Goal: Task Accomplishment & Management: Manage account settings

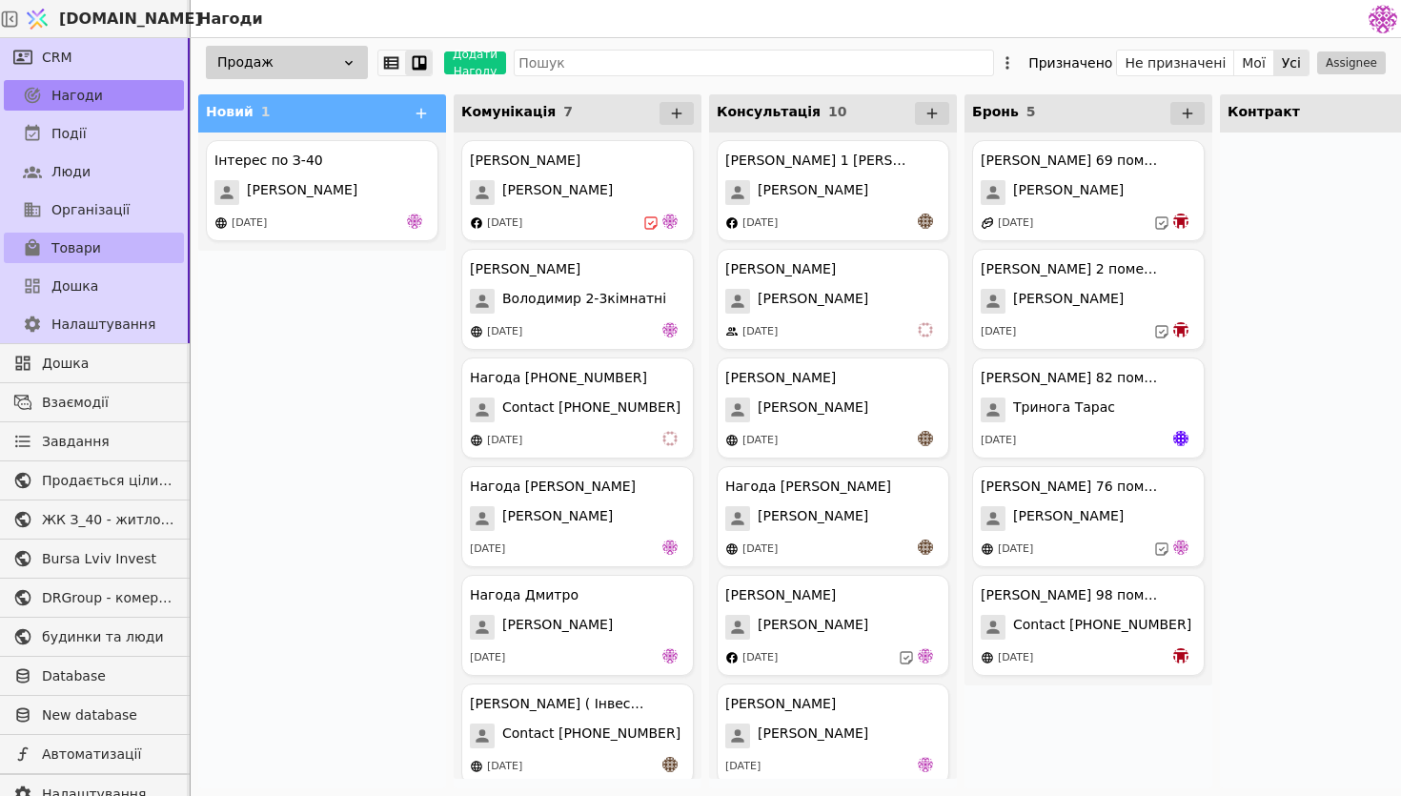
click at [101, 249] on link "Товари" at bounding box center [94, 248] width 180 height 30
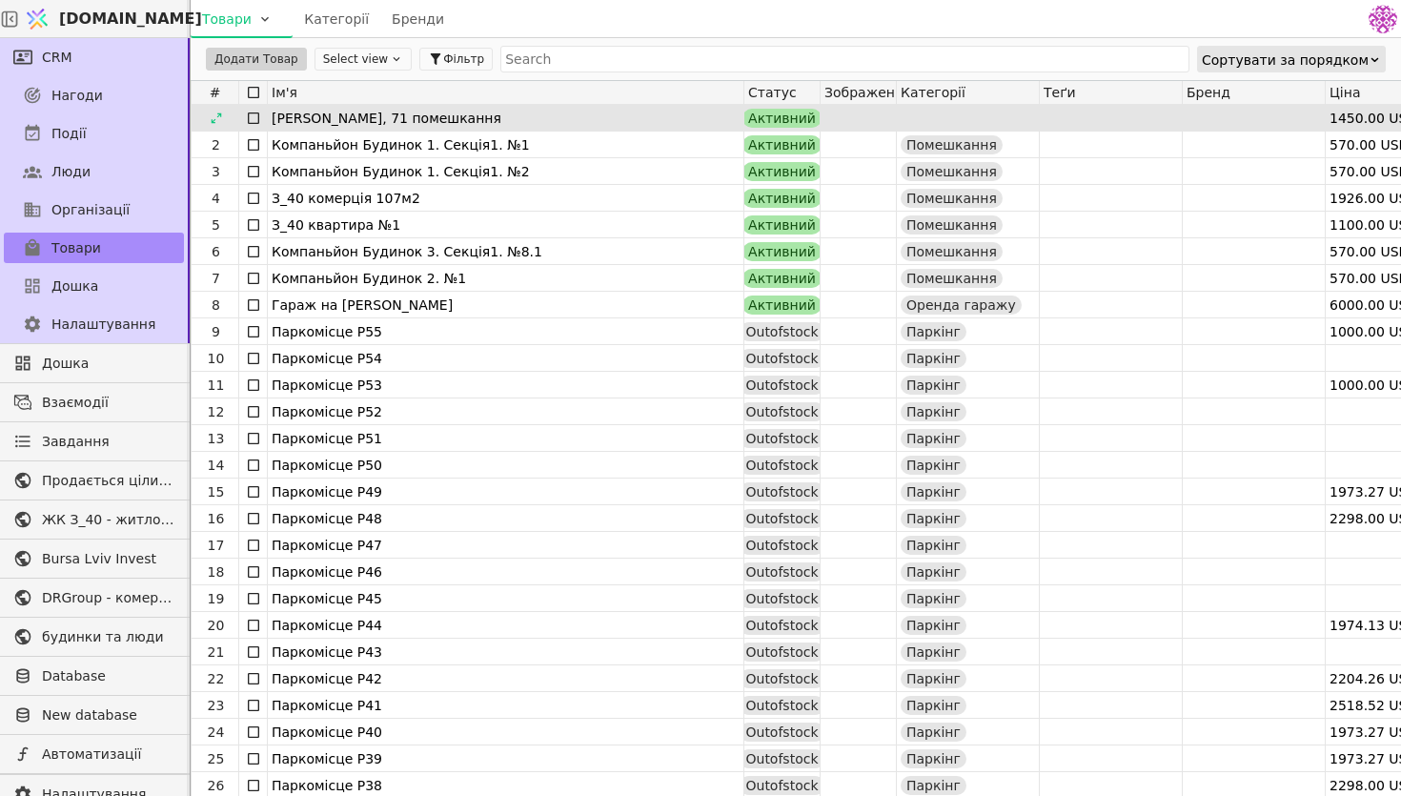
click at [456, 112] on div "[PERSON_NAME], 71 помешкання" at bounding box center [506, 118] width 468 height 27
click at [215, 124] on div at bounding box center [216, 118] width 30 height 23
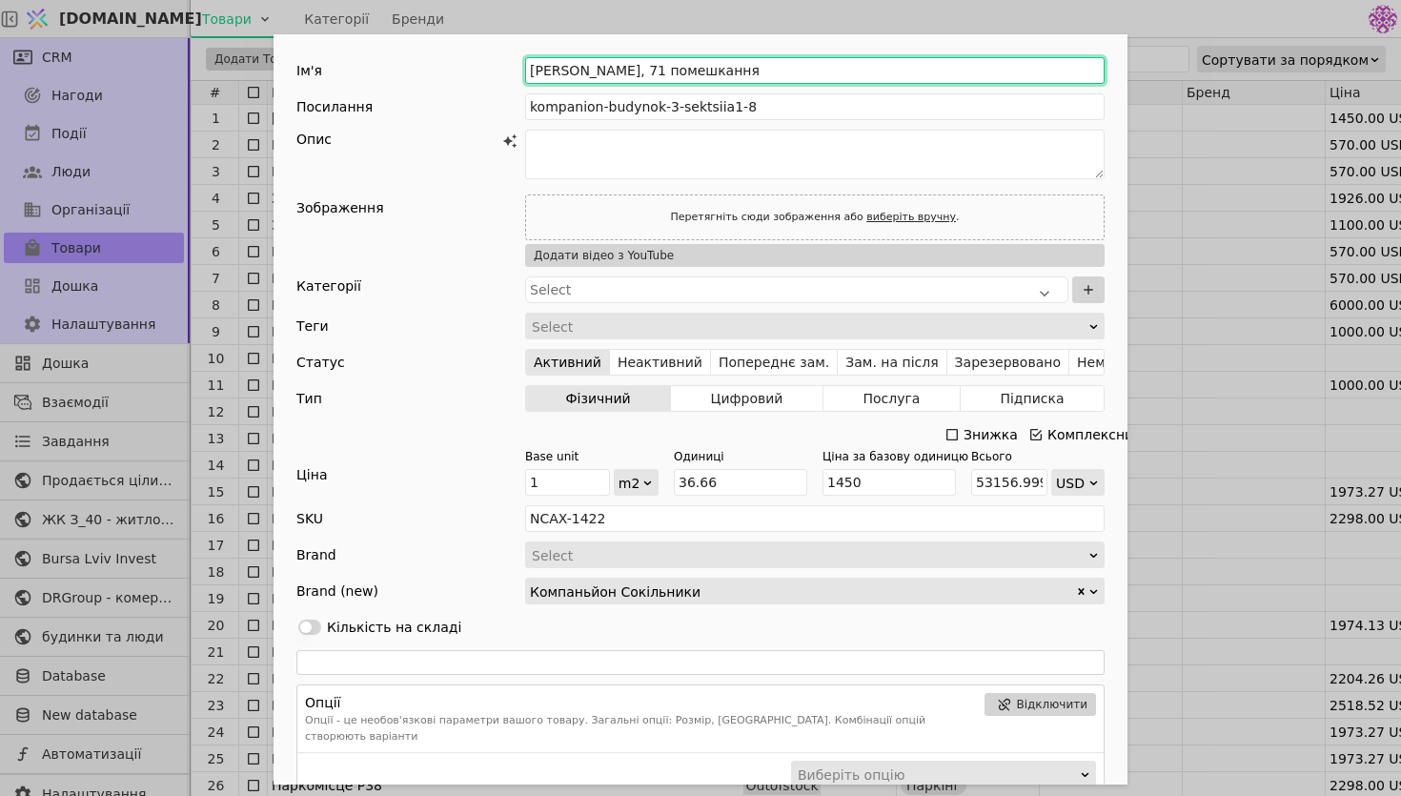
drag, startPoint x: 621, startPoint y: 69, endPoint x: 610, endPoint y: 69, distance: 11.4
click at [610, 69] on input "[PERSON_NAME], 71 помешкання" at bounding box center [814, 70] width 579 height 27
type input "[PERSON_NAME], 3 помешкання"
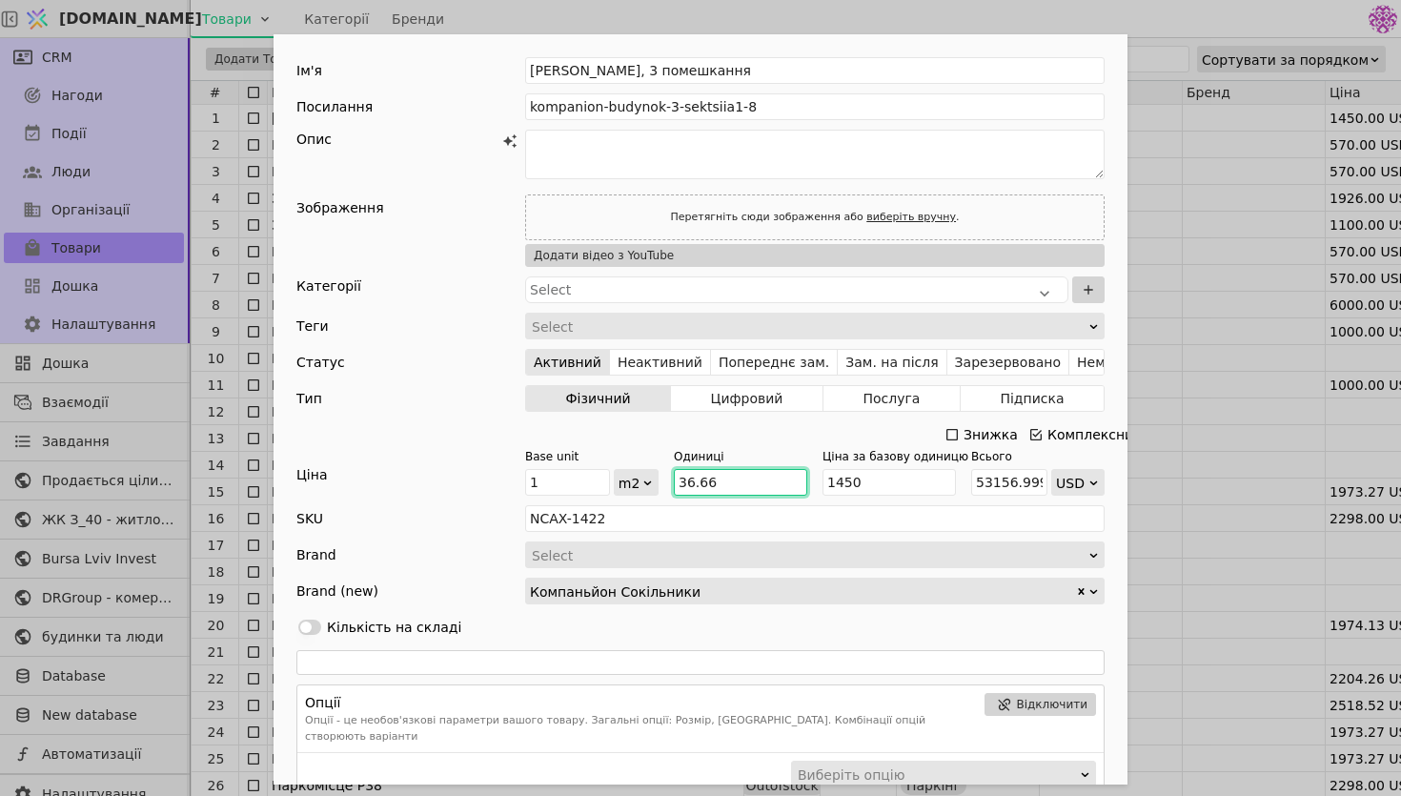
drag, startPoint x: 741, startPoint y: 486, endPoint x: 658, endPoint y: 478, distance: 84.2
click at [658, 478] on div "Base unit 1 m2 Одиниці 36.66 Ціна за базову одиницю 1450 Всього 53156.999999999…" at bounding box center [814, 472] width 579 height 48
type input "4"
type input "5800"
type input "41"
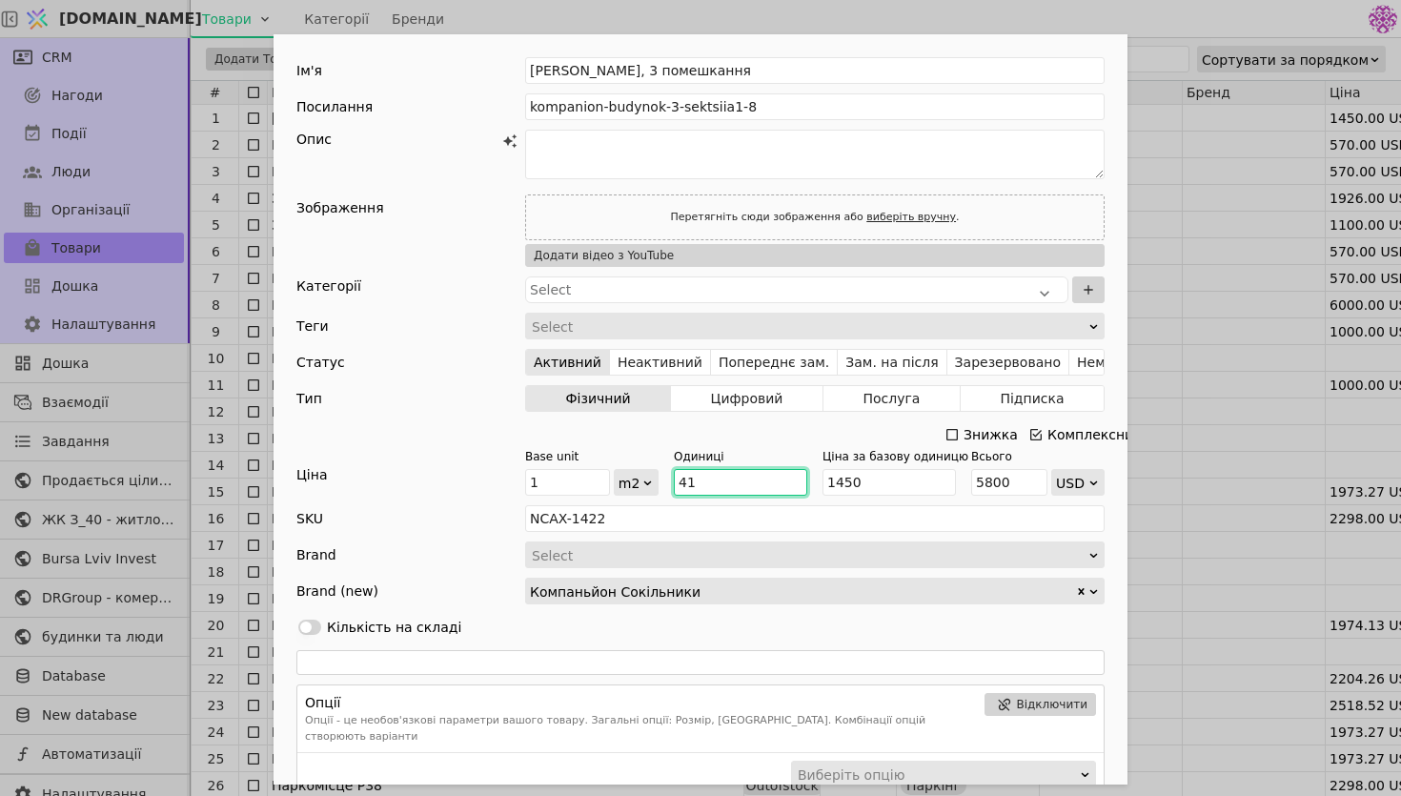
type input "59450"
type input "41/"
type input "NaN"
type input "41"
type input "59450"
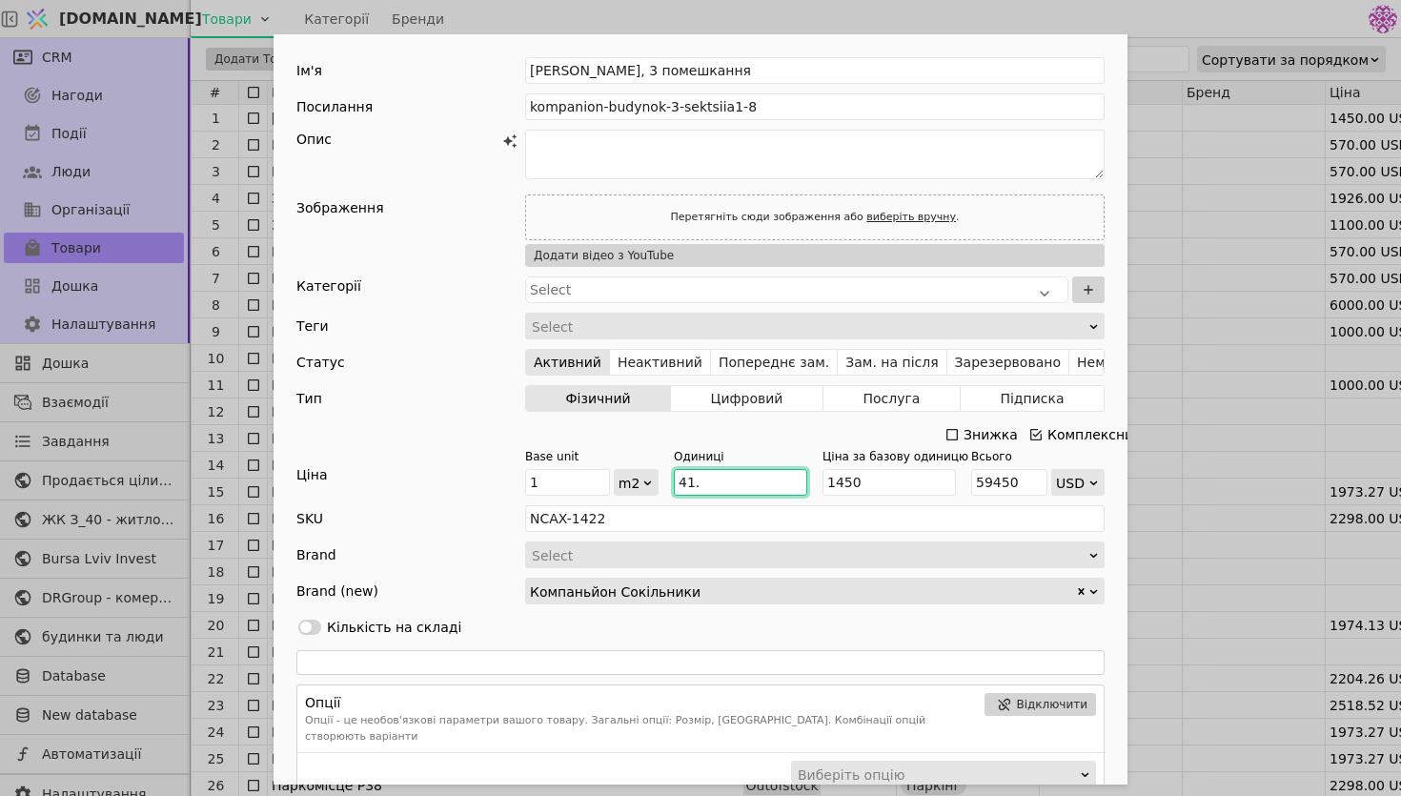
type input "41.9"
type input "60755"
type input "41.99"
type input "60885.5"
type input "41.99"
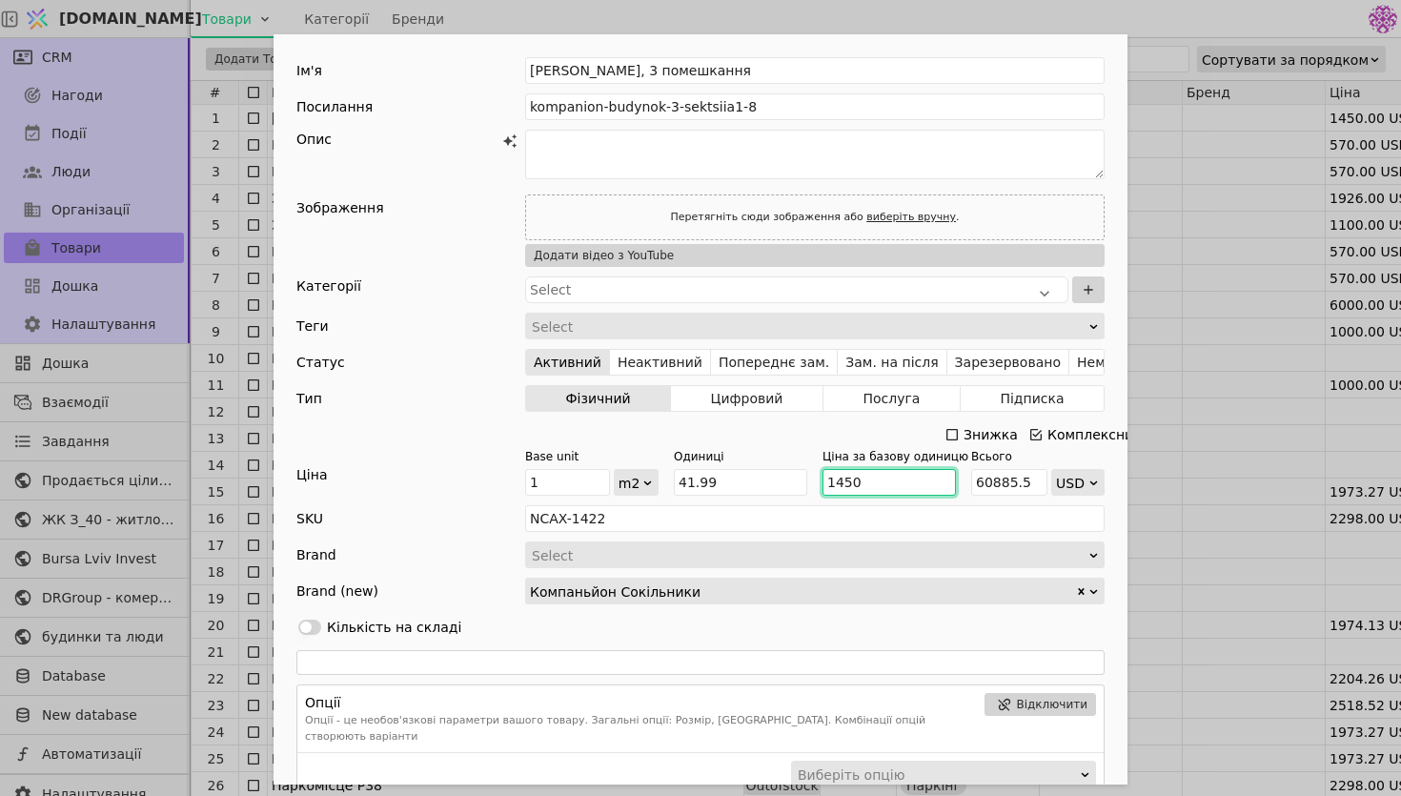
click at [905, 481] on input "1450" at bounding box center [888, 482] width 133 height 27
type input "145"
type input "6088.55"
type input "14"
type input "587.86"
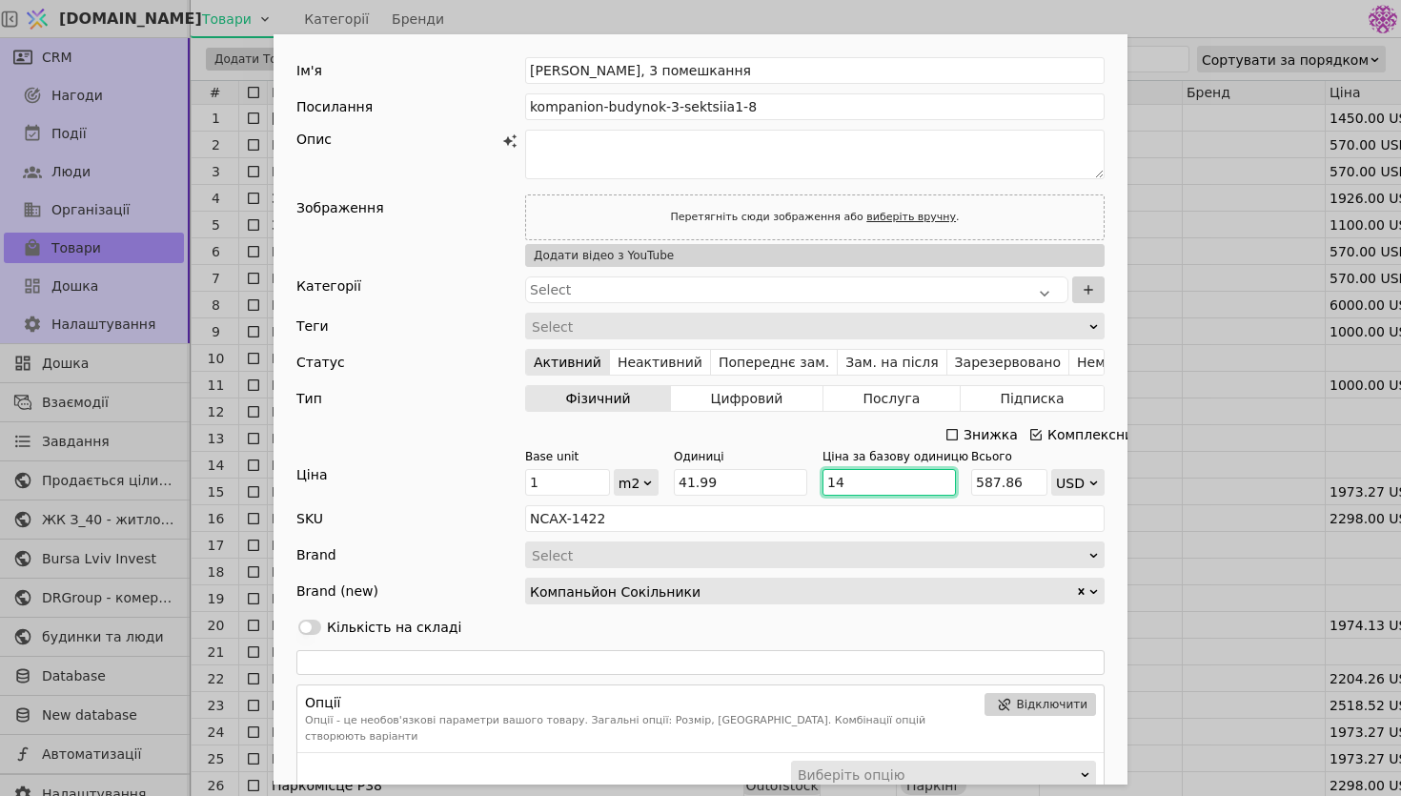
type input "142"
type input "5962.58"
type input "1420"
type input "59625.8"
type input "1420"
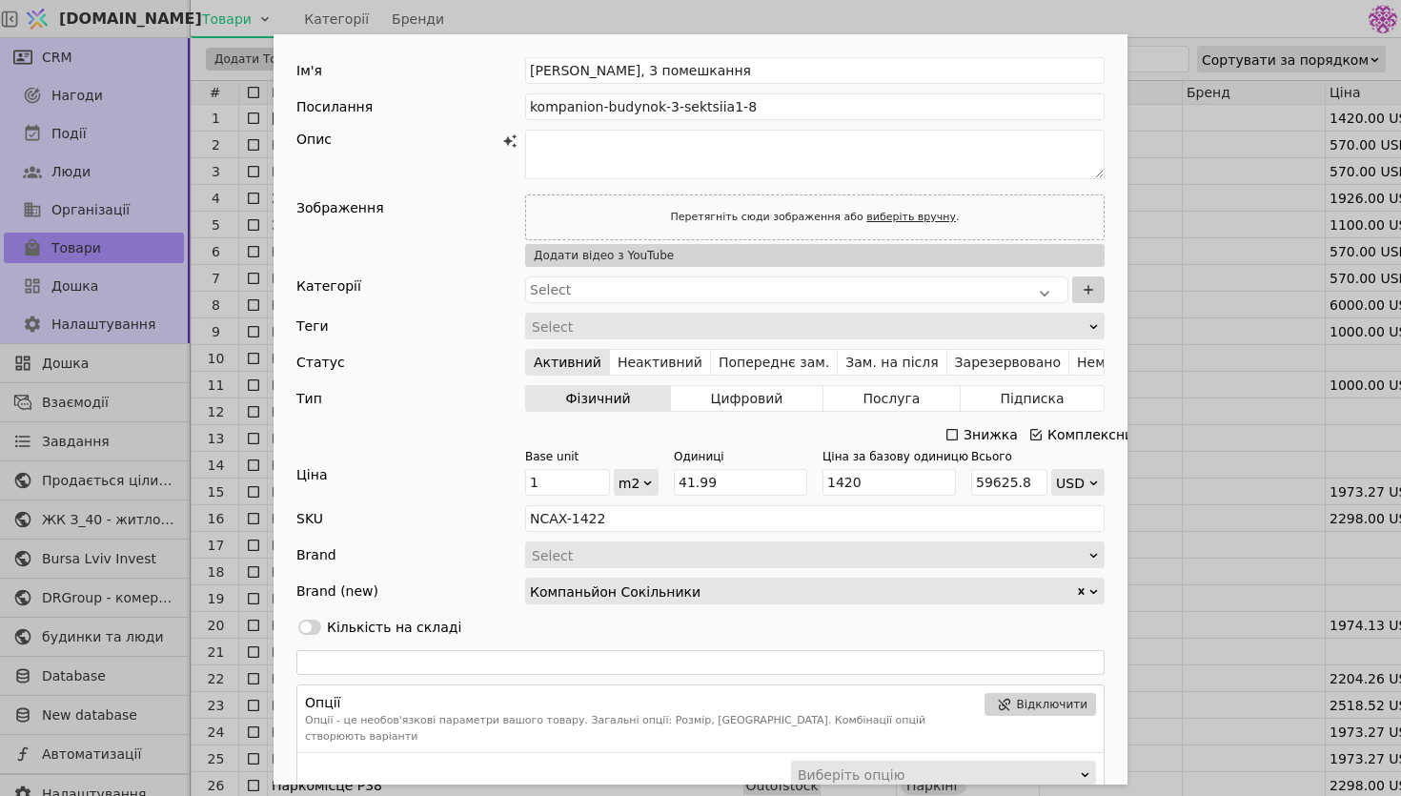
click at [779, 445] on div "Знижка Комплексний" at bounding box center [700, 434] width 808 height 27
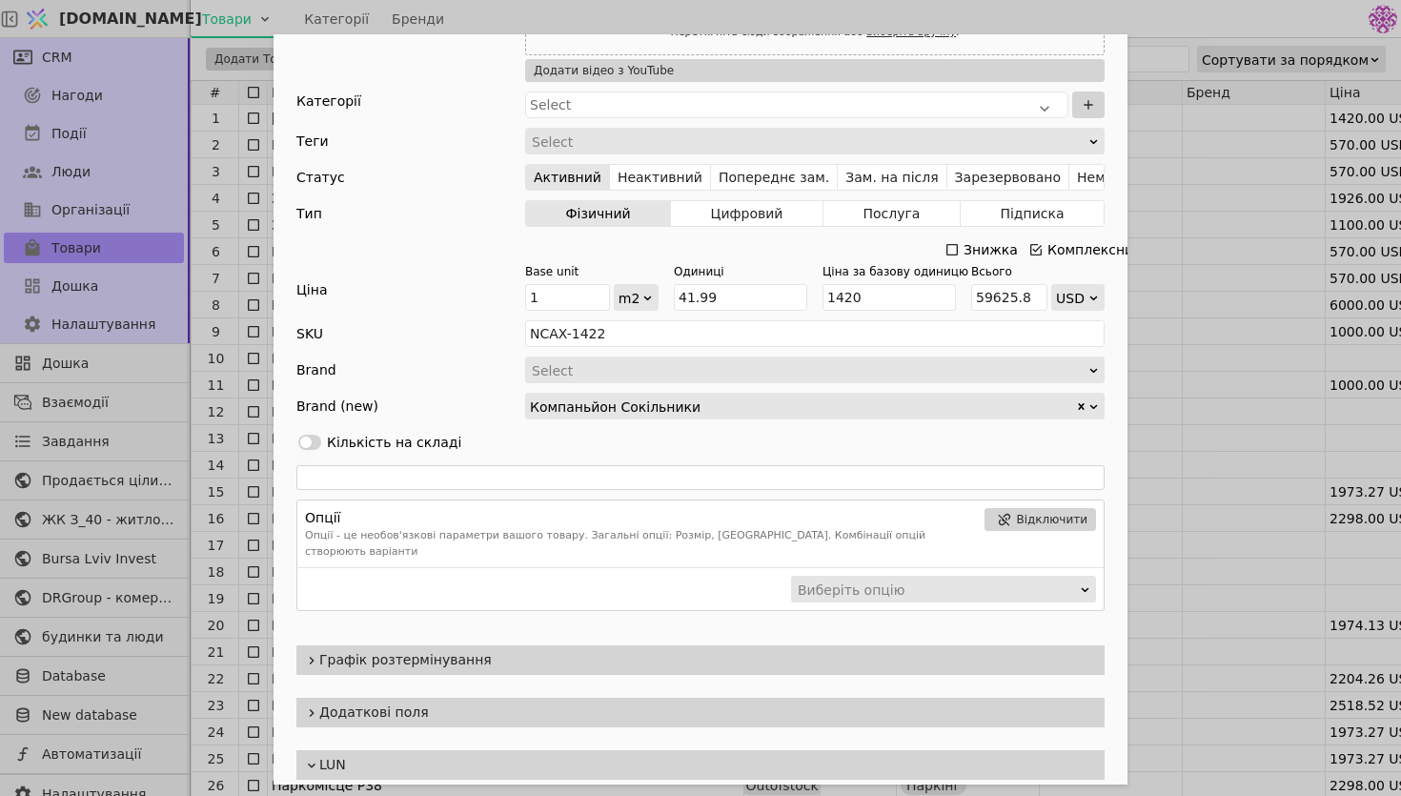
scroll to position [256, 0]
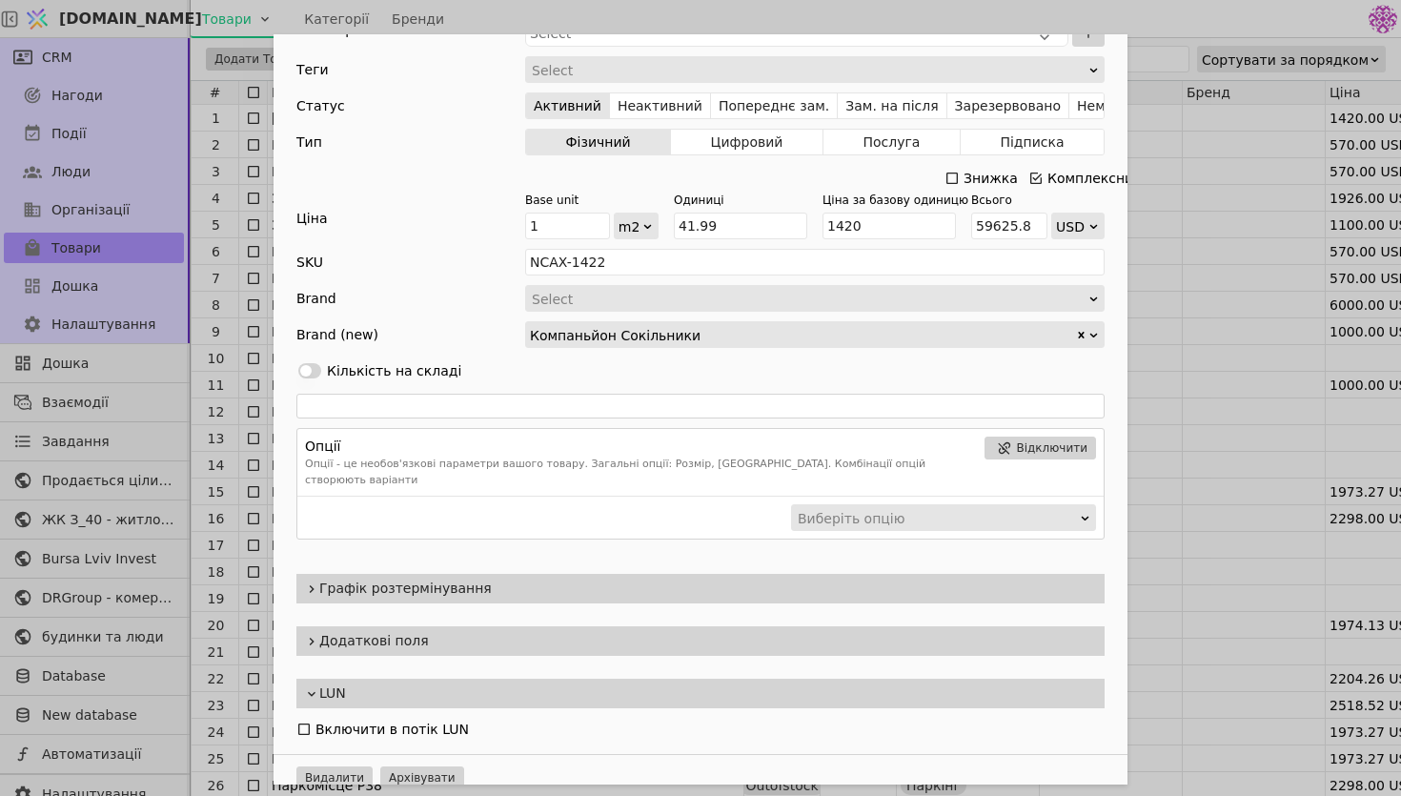
click at [441, 585] on div "Графік розтермінування" at bounding box center [700, 589] width 808 height 30
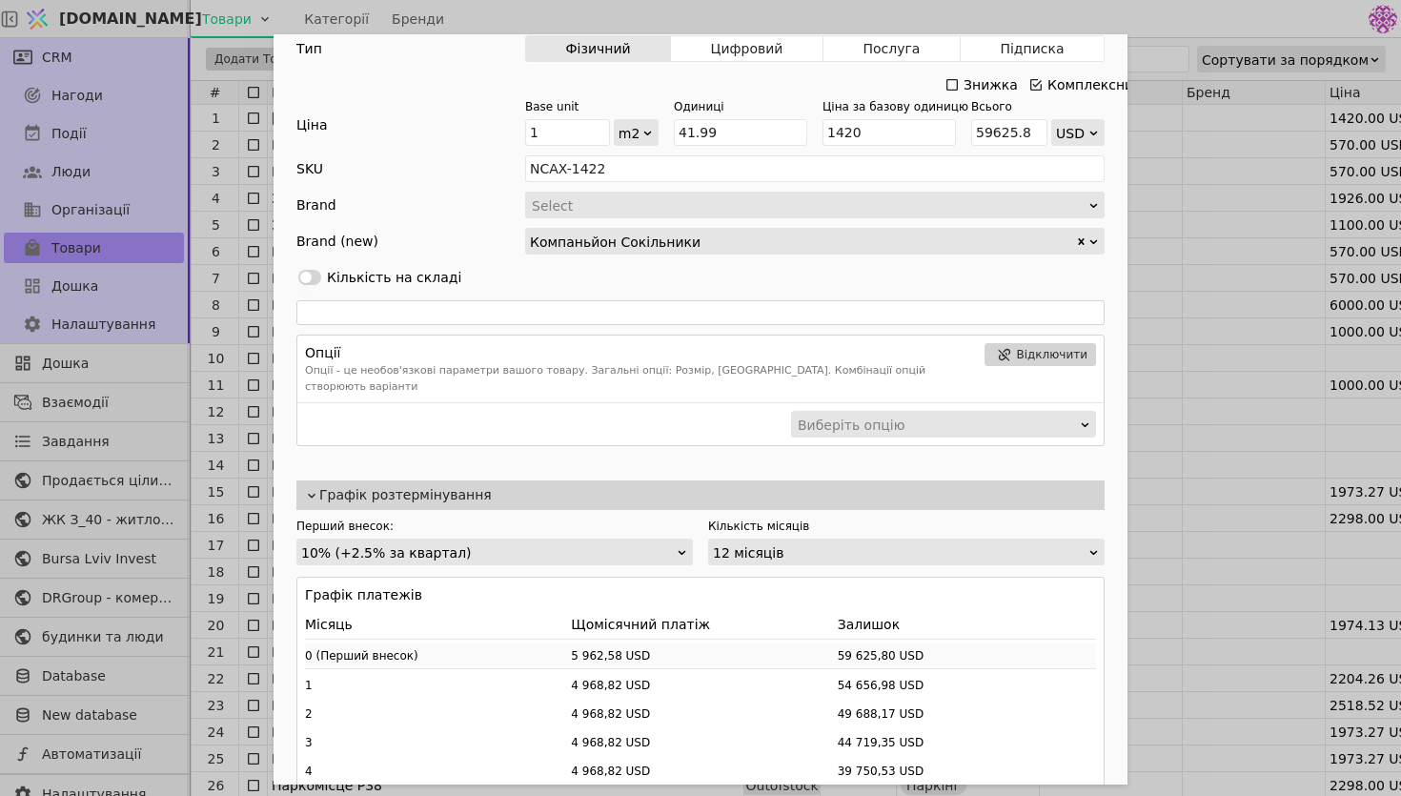
scroll to position [7, 0]
click at [509, 539] on div "10% (+2.5% за квартал)" at bounding box center [488, 552] width 375 height 27
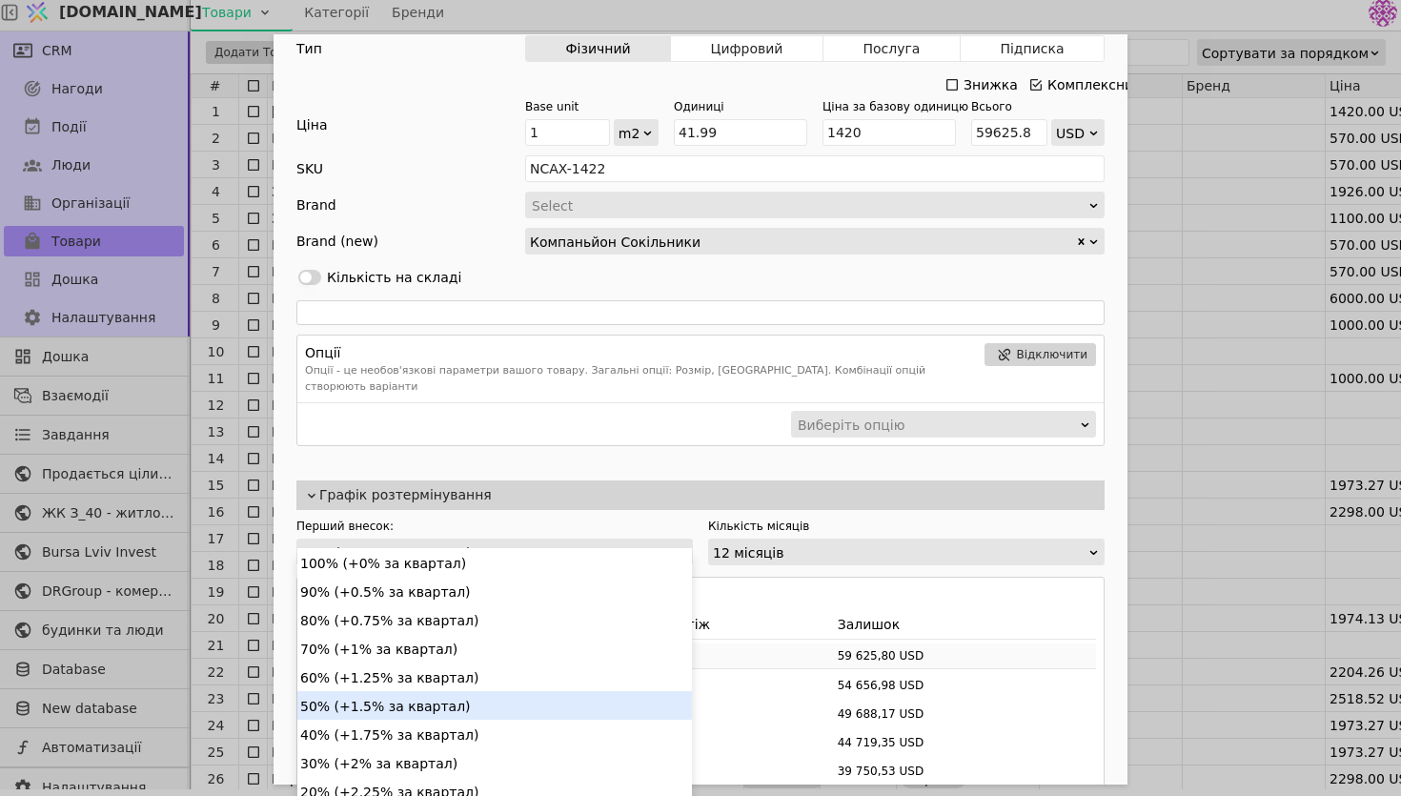
click at [452, 704] on div "50% (+1.5% за квартал)" at bounding box center [494, 705] width 395 height 29
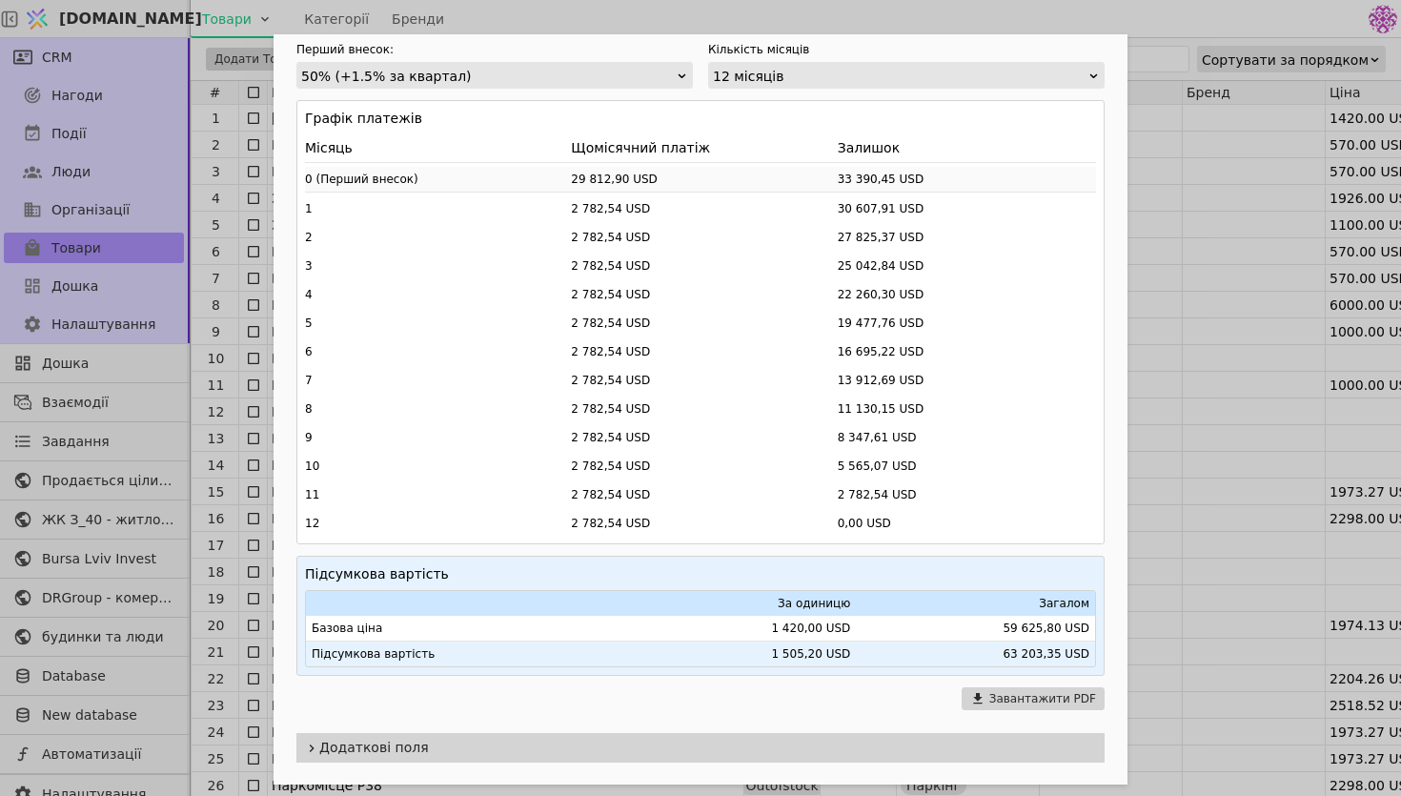
scroll to position [829, 0]
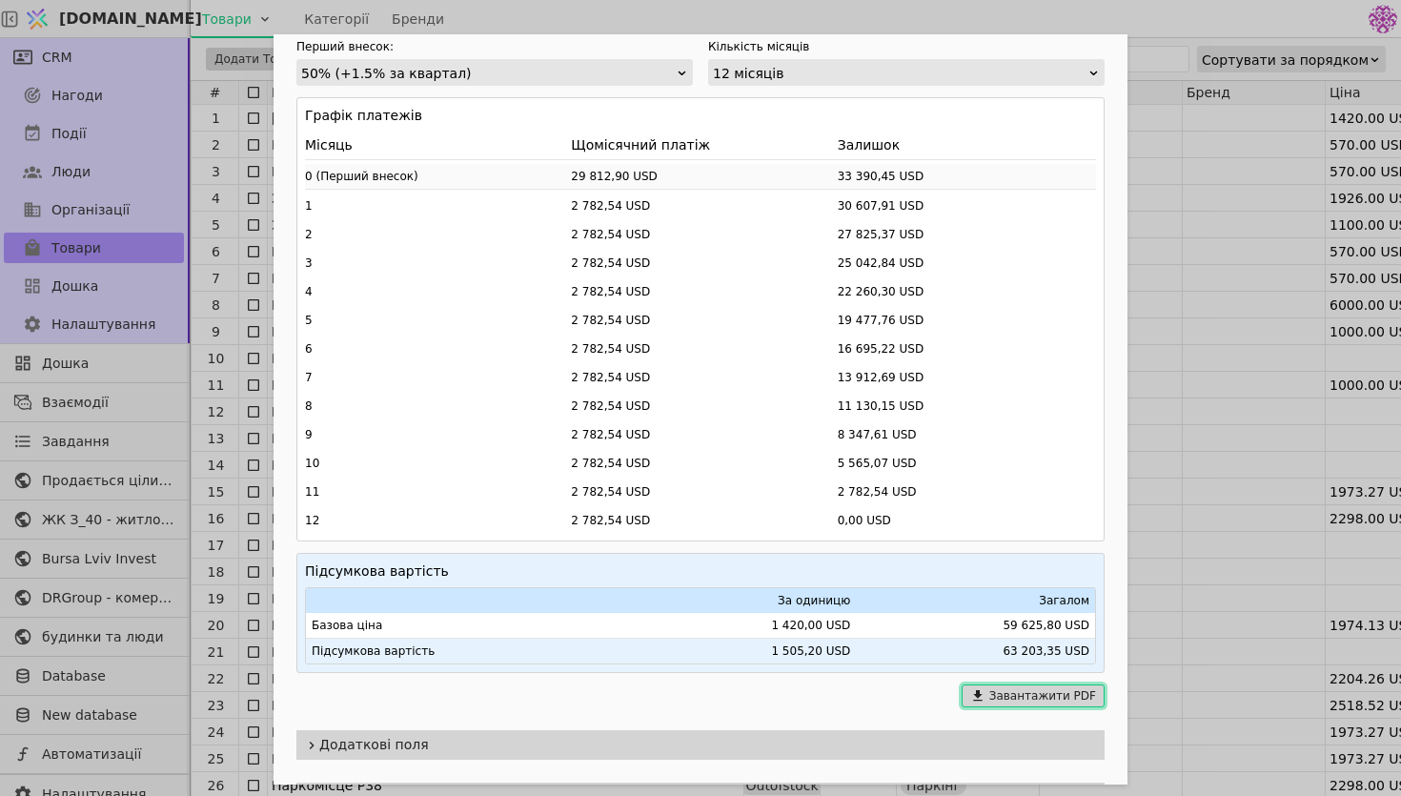
click at [1005, 684] on button "Завантажити PDF" at bounding box center [1033, 695] width 143 height 23
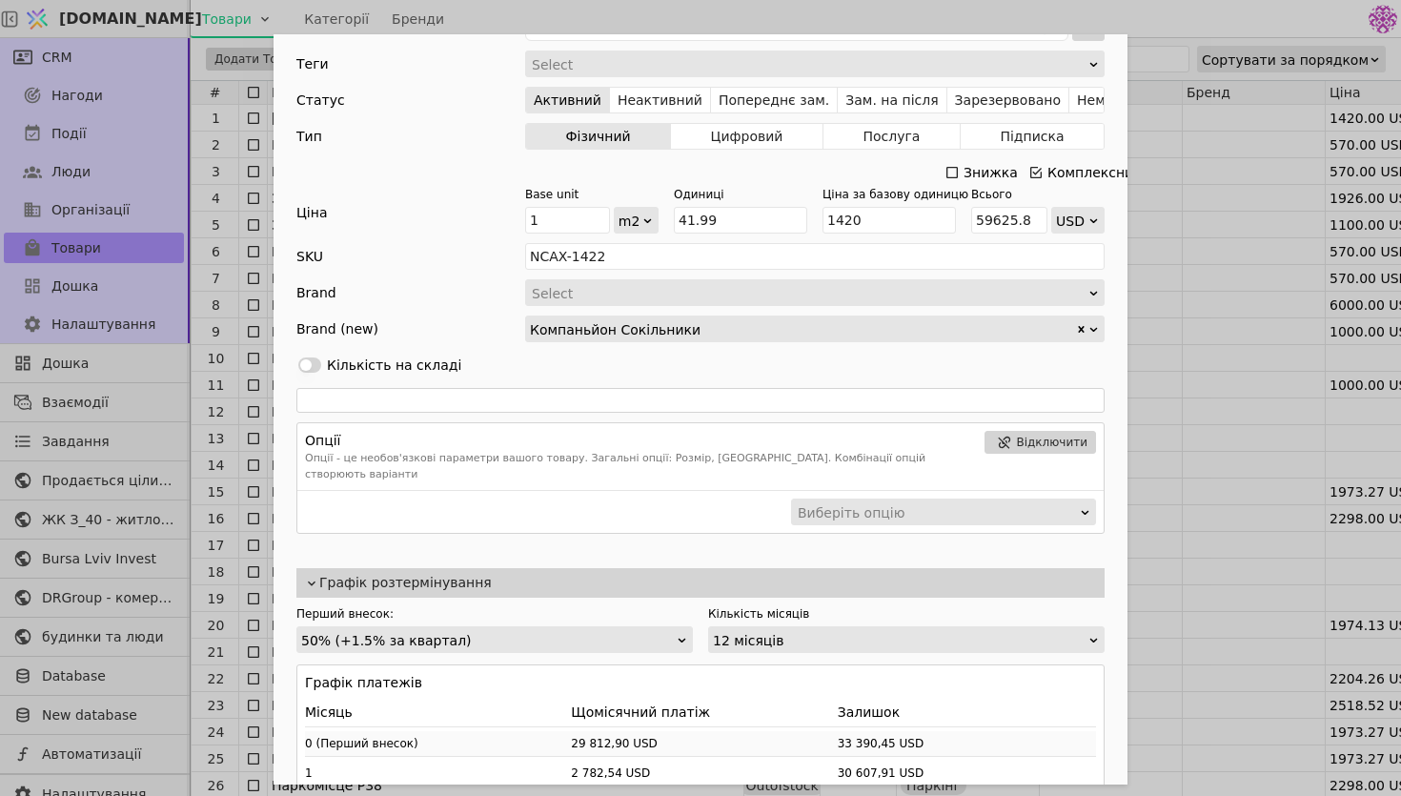
scroll to position [0, 0]
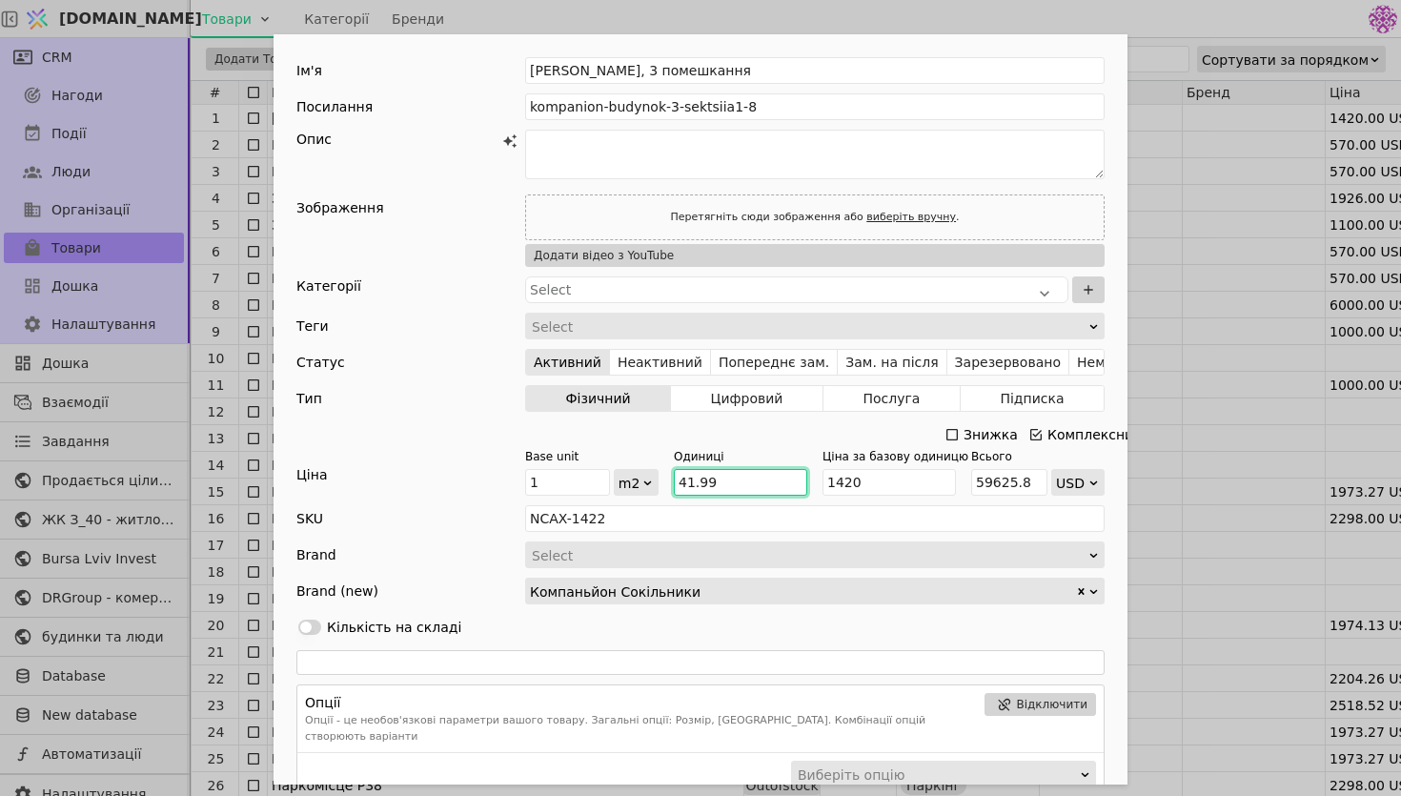
click at [712, 488] on input "41.99" at bounding box center [740, 482] width 133 height 27
drag, startPoint x: 728, startPoint y: 486, endPoint x: 517, endPoint y: 486, distance: 210.6
click at [517, 486] on div "Ціна Base unit 1 m2 Одиниці 41.99 Ціна за базову одиницю 1420 Всього 59625.8 USD" at bounding box center [700, 472] width 808 height 48
type input "3"
type input "4260"
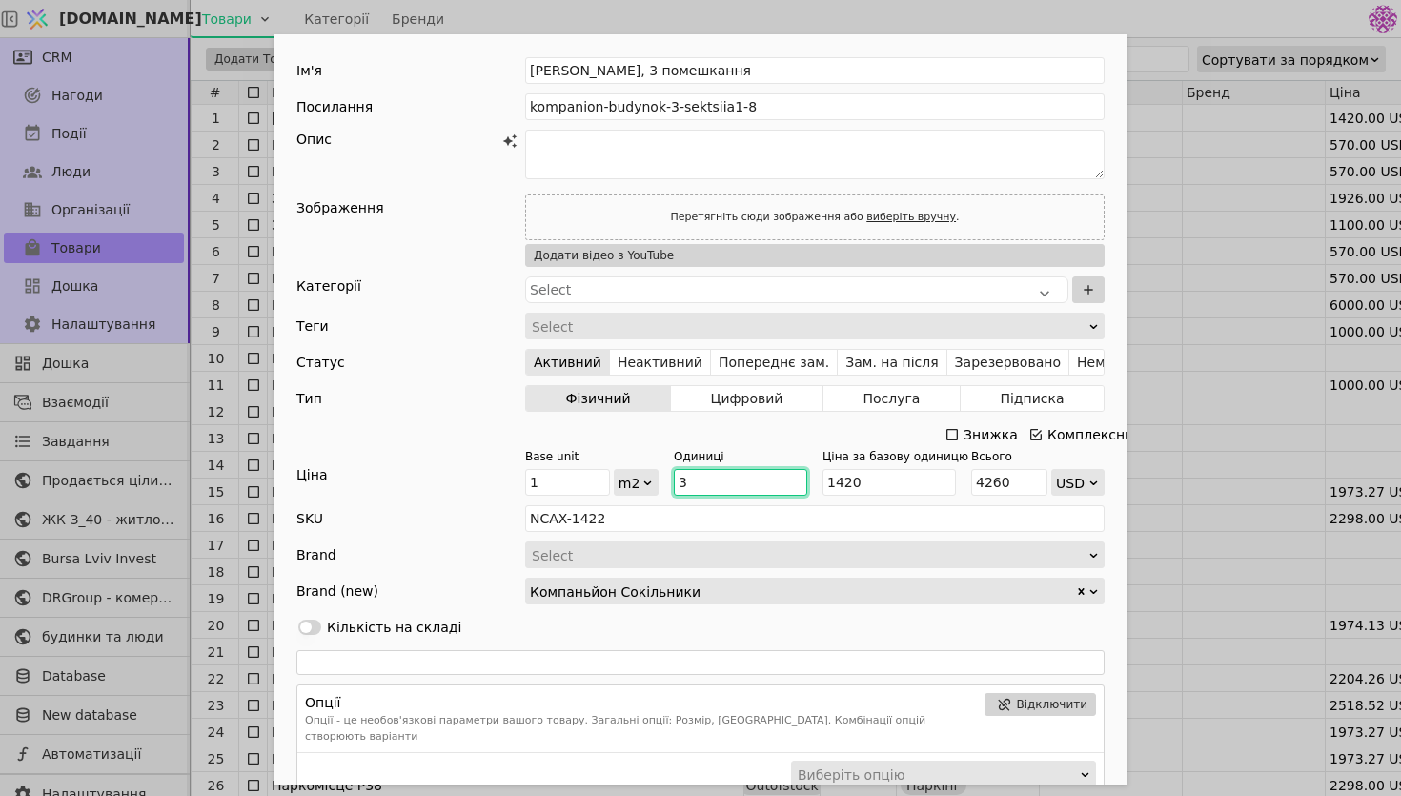
type input "36"
type input "51120"
type input "36/"
type input "NaN"
type input "36"
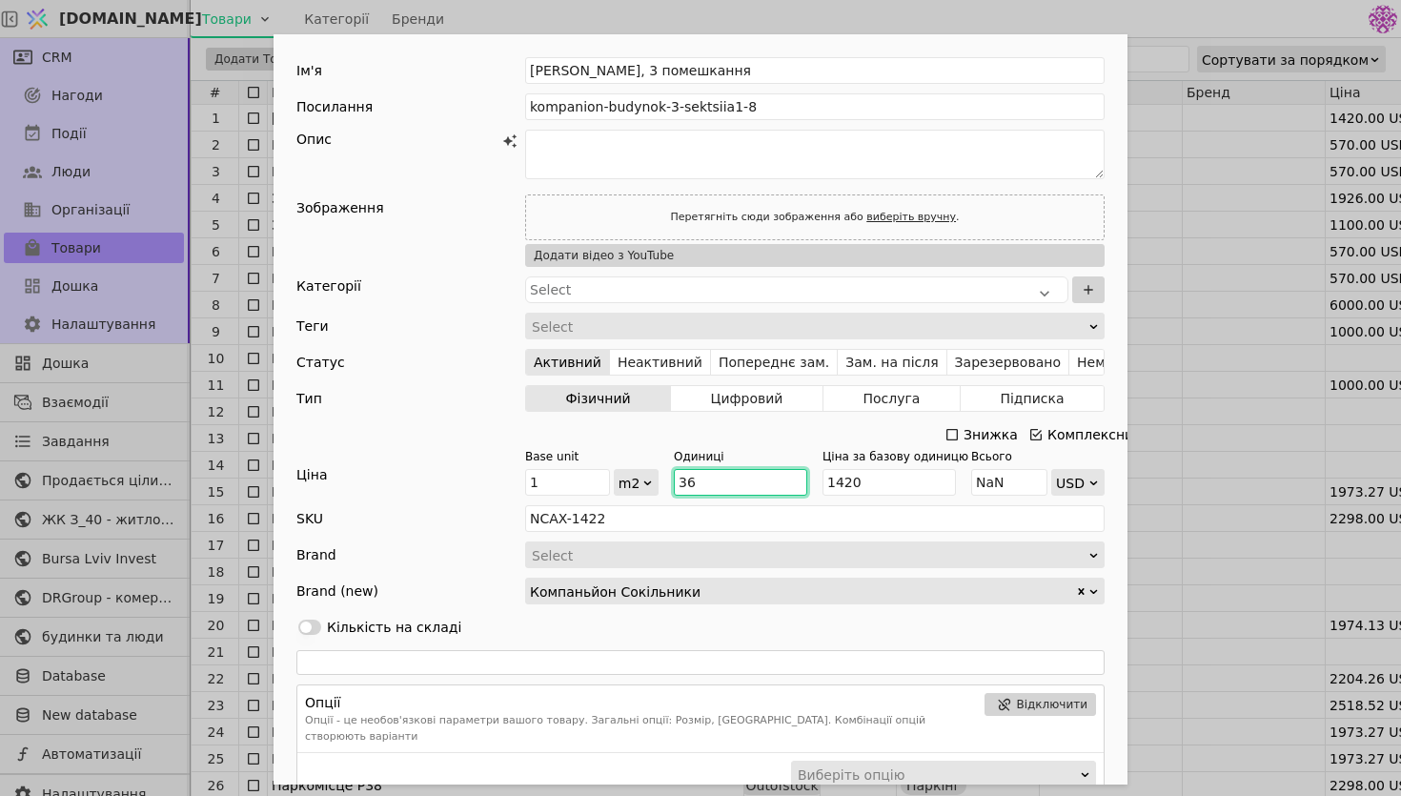
type input "51120"
type input "36/"
type input "NaN"
type input "36"
type input "51120"
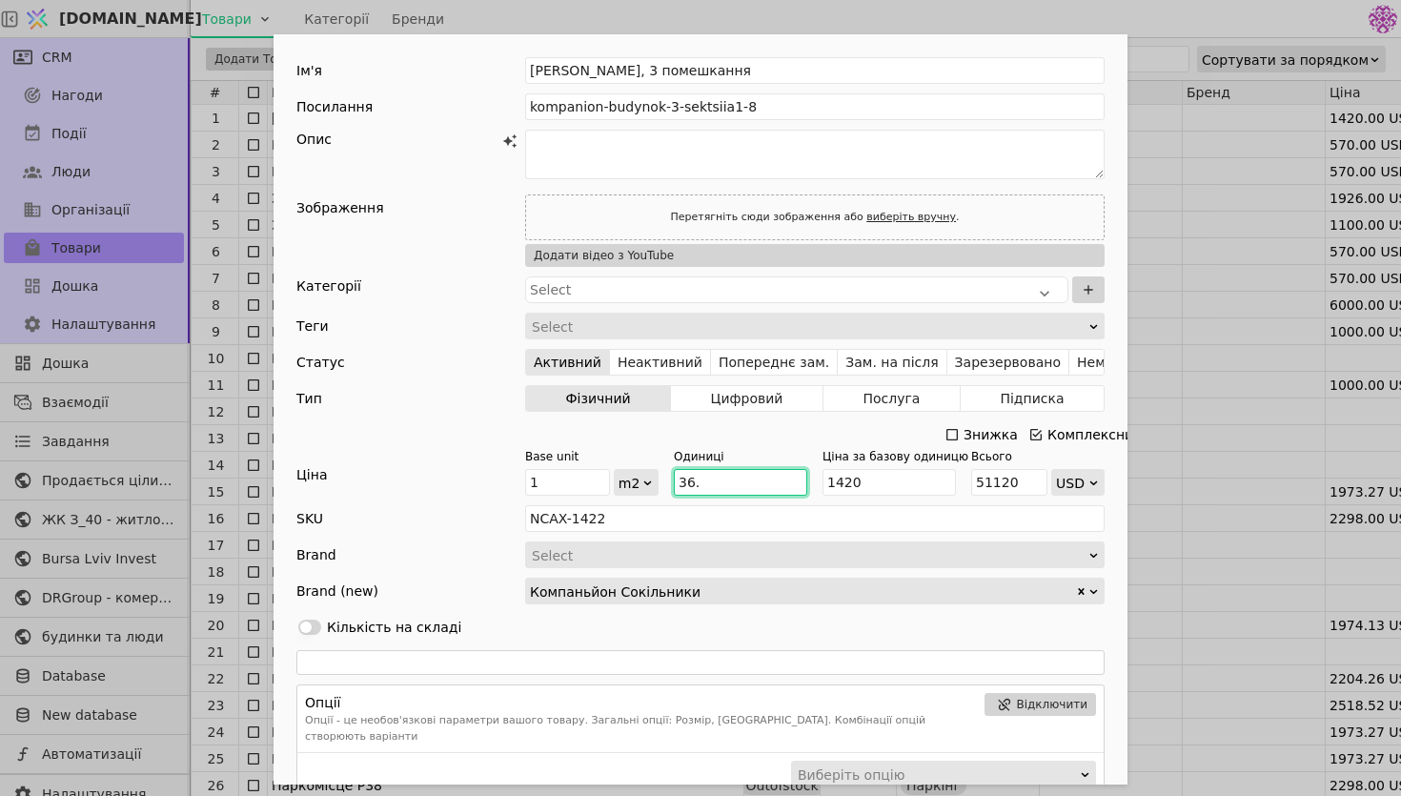
type input "36.6"
type input "51972"
type input "36.66"
type input "52057.2"
type input "36.66"
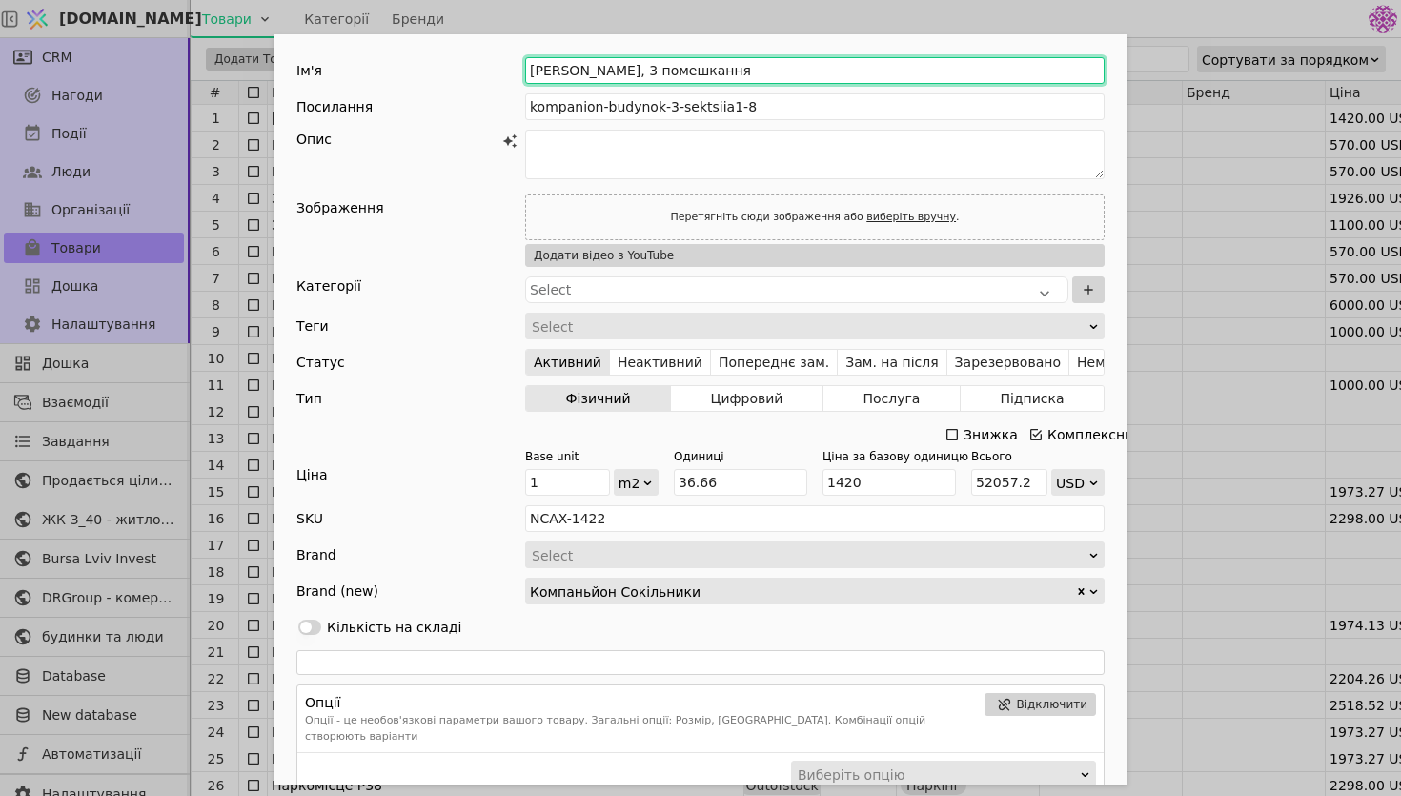
click at [619, 68] on input "[PERSON_NAME], 3 помешкання" at bounding box center [814, 70] width 579 height 27
type input "[PERSON_NAME], 71 помешкання"
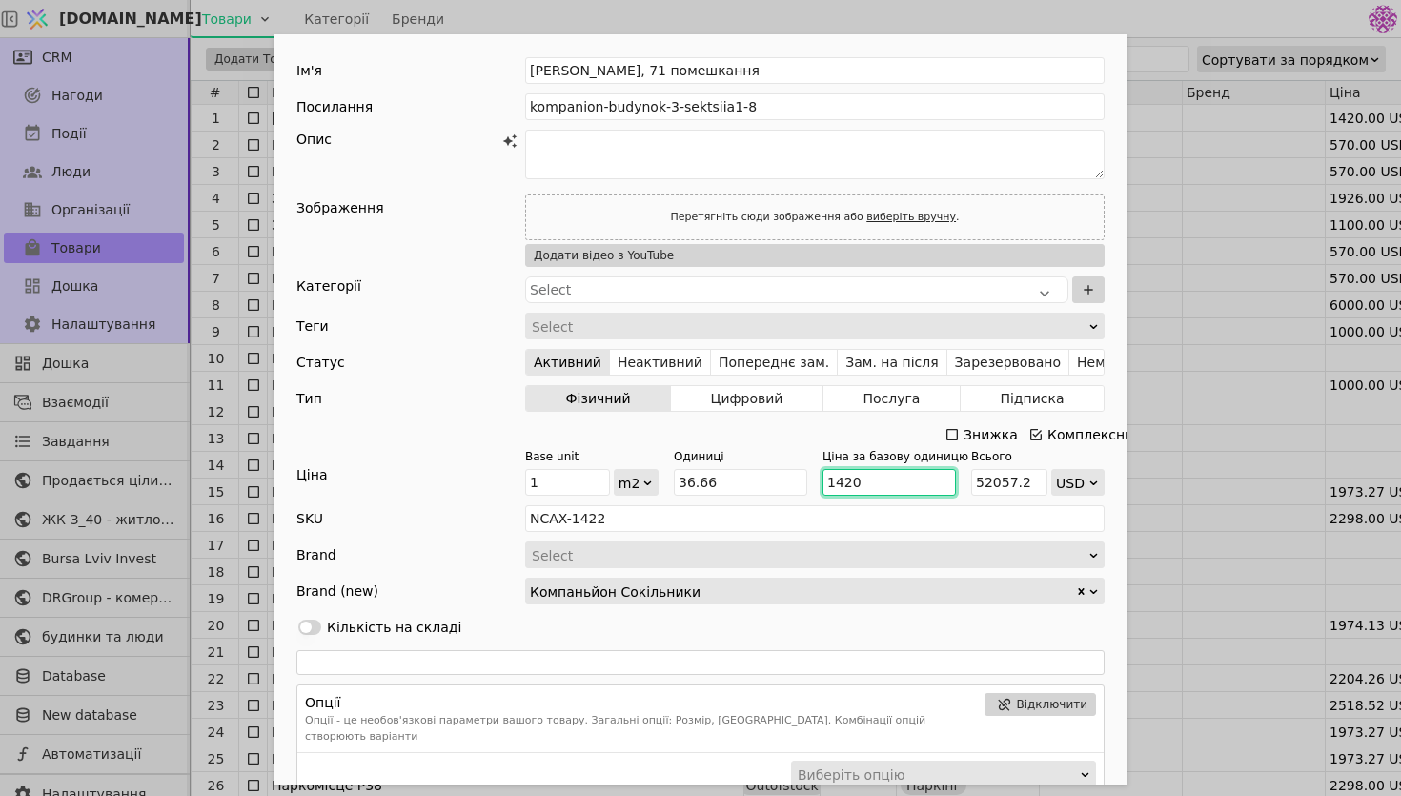
click at [848, 480] on input "1420" at bounding box center [888, 482] width 133 height 27
type input "140"
type input "5132.4"
type input "1450"
type input "53156.99999999999"
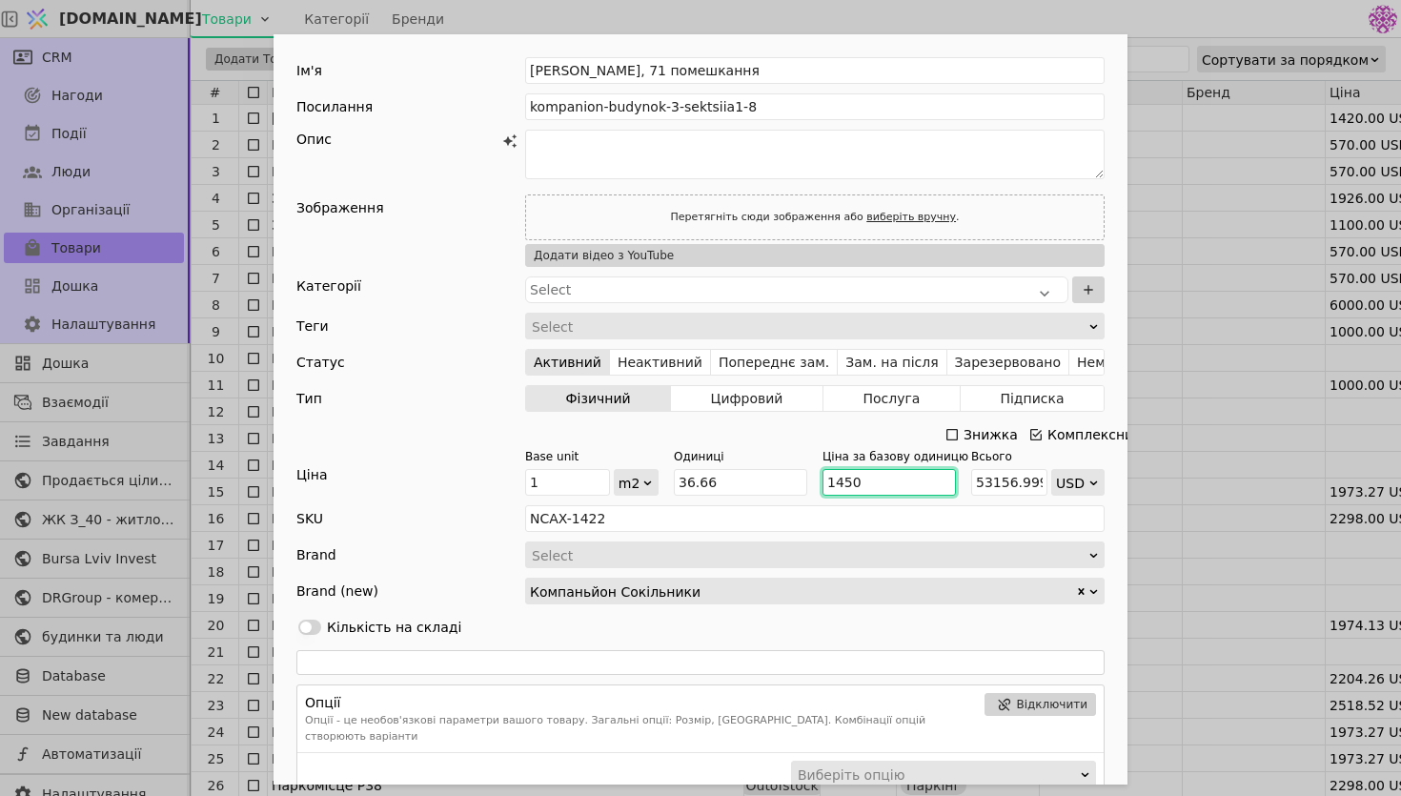
type input "1450"
click at [969, 630] on div "Use setting Кількість на складі" at bounding box center [700, 627] width 808 height 27
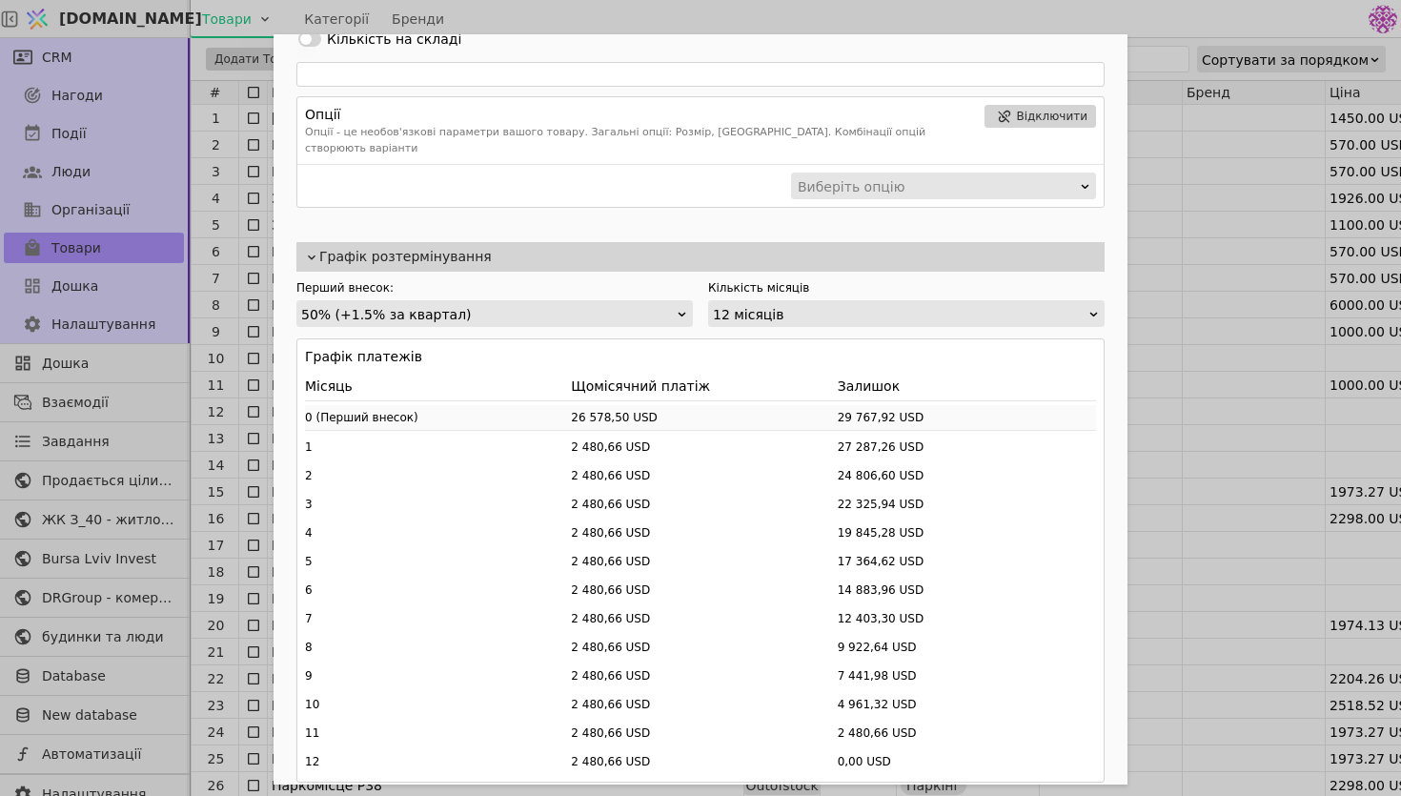
scroll to position [611, 0]
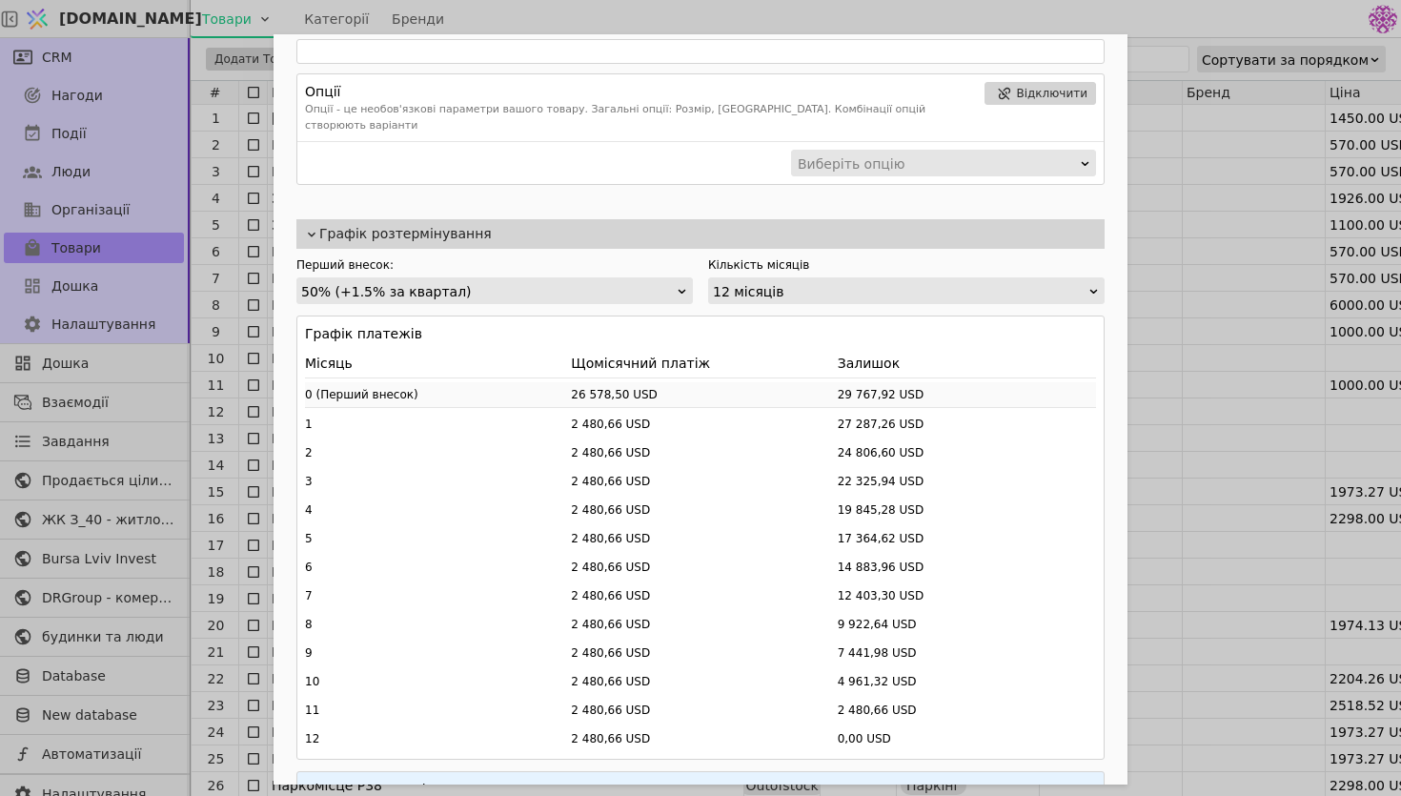
click at [642, 278] on div "50% (+1.5% за квартал)" at bounding box center [488, 291] width 375 height 27
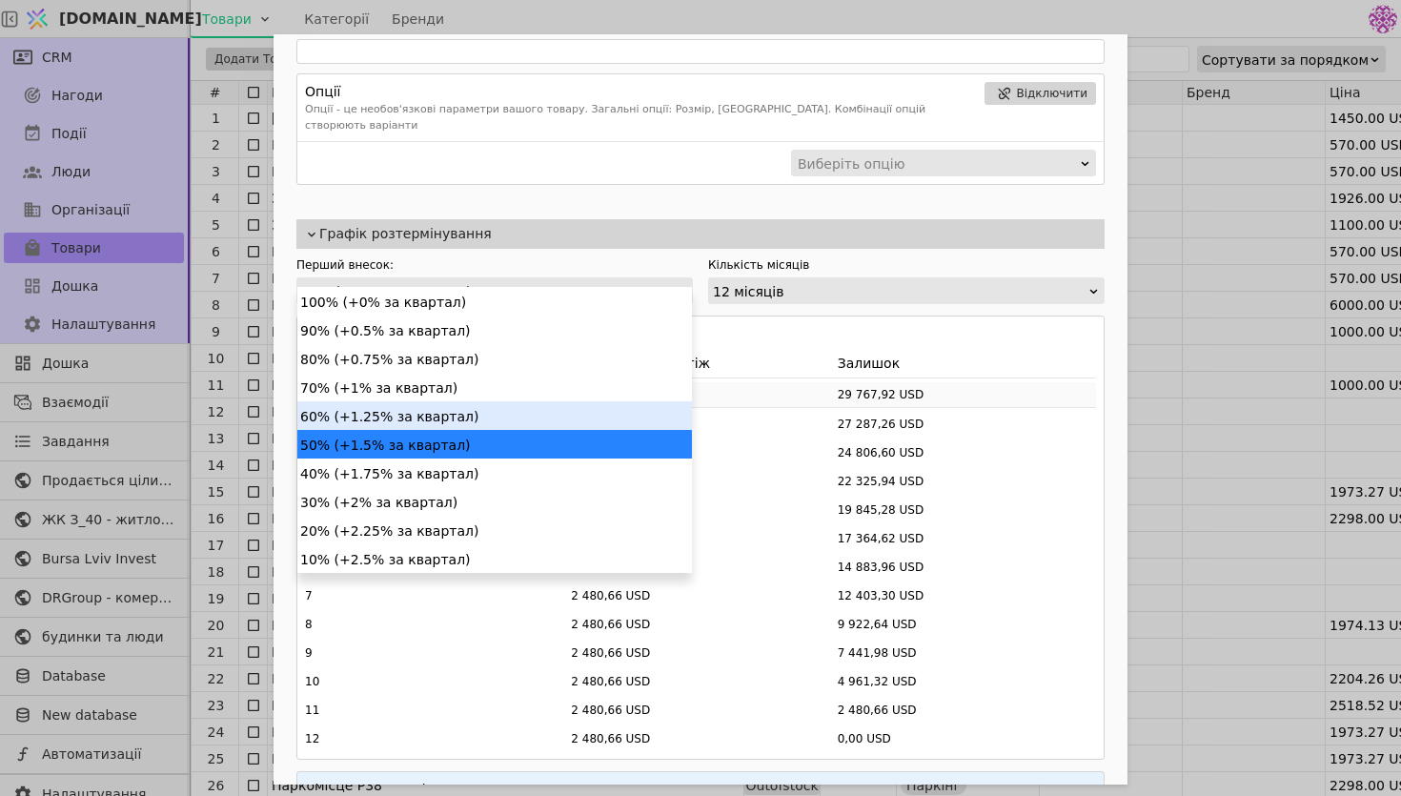
click at [545, 426] on div "60% (+1.25% за квартал)" at bounding box center [494, 415] width 395 height 29
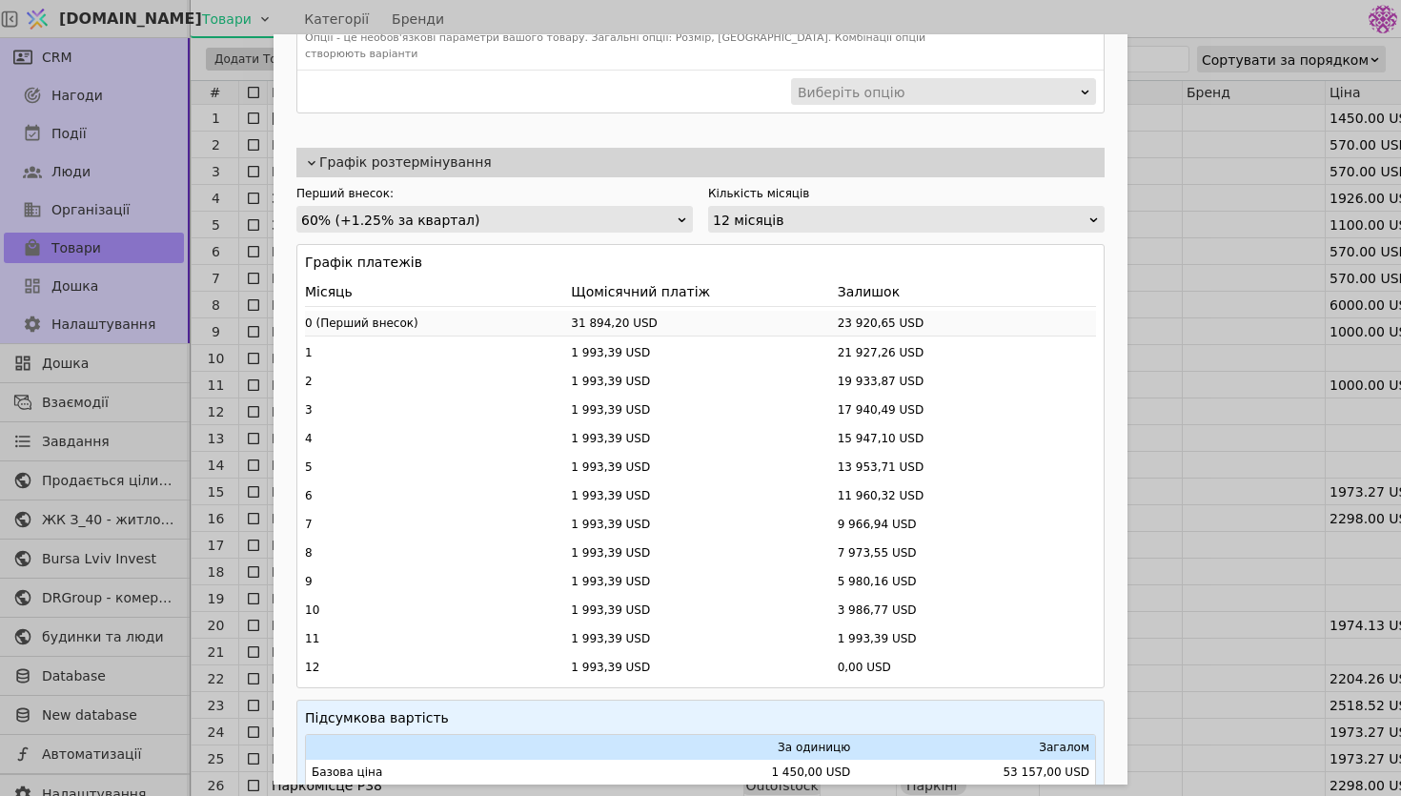
scroll to position [685, 0]
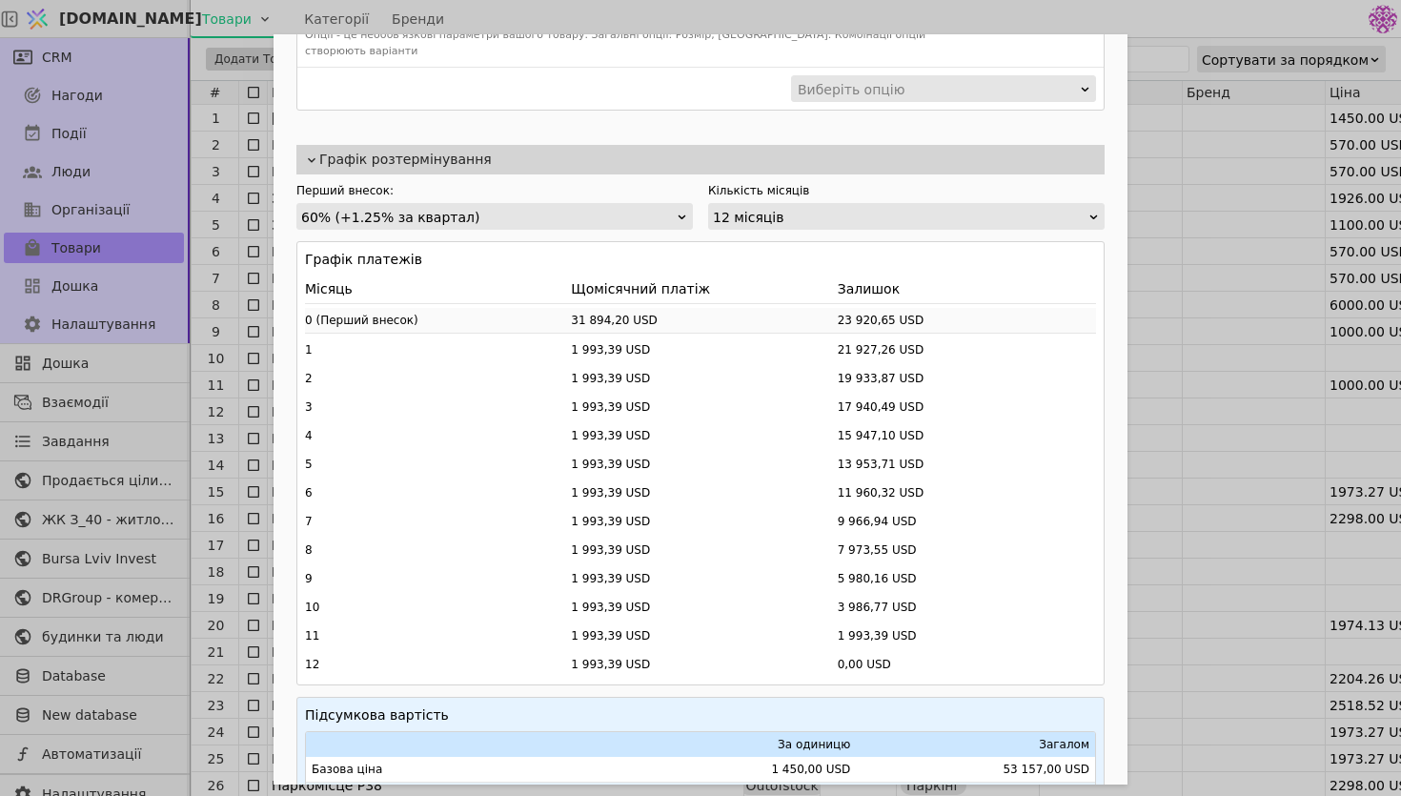
click at [514, 204] on div "60% (+1.25% за квартал)" at bounding box center [488, 217] width 375 height 27
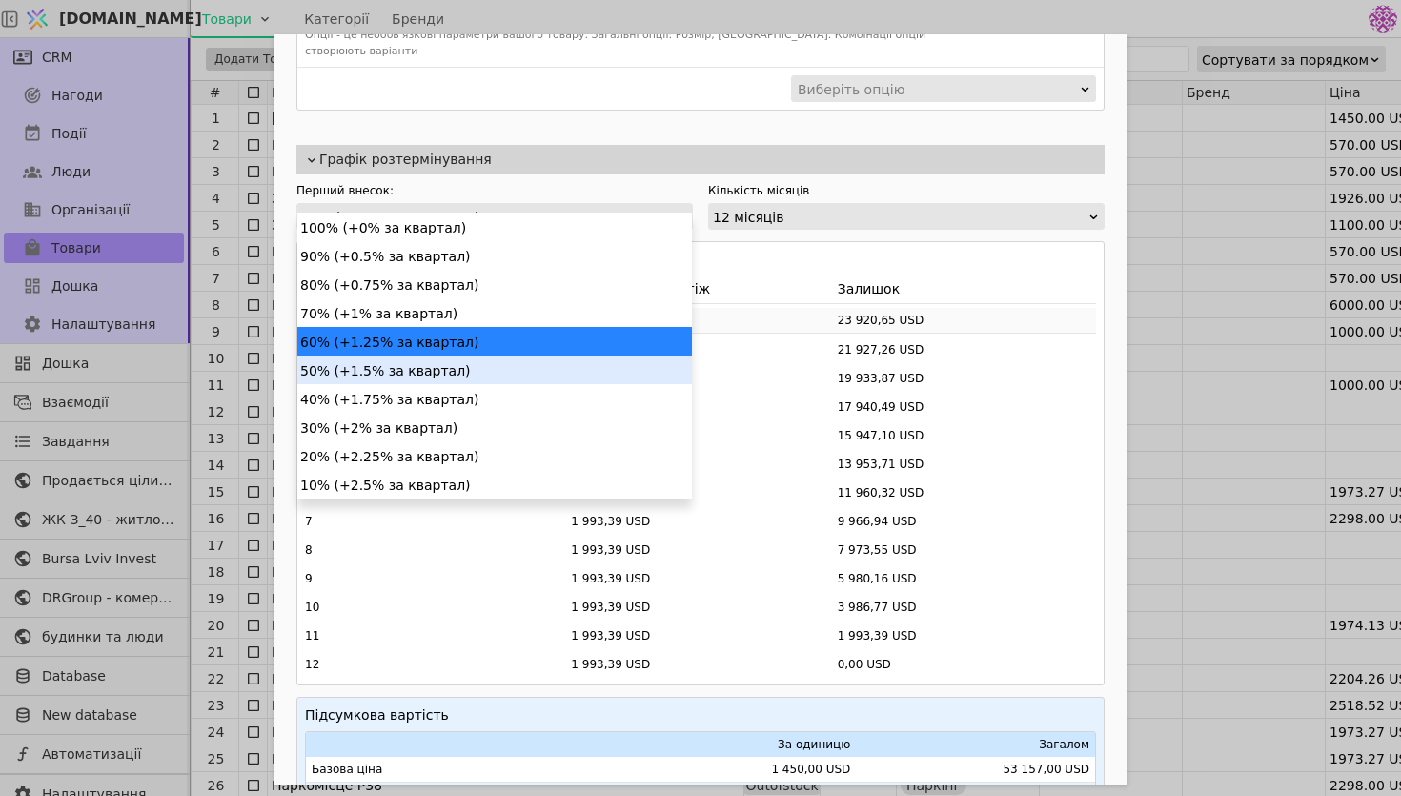
click at [475, 355] on div "50% (+1.5% за квартал)" at bounding box center [494, 369] width 395 height 29
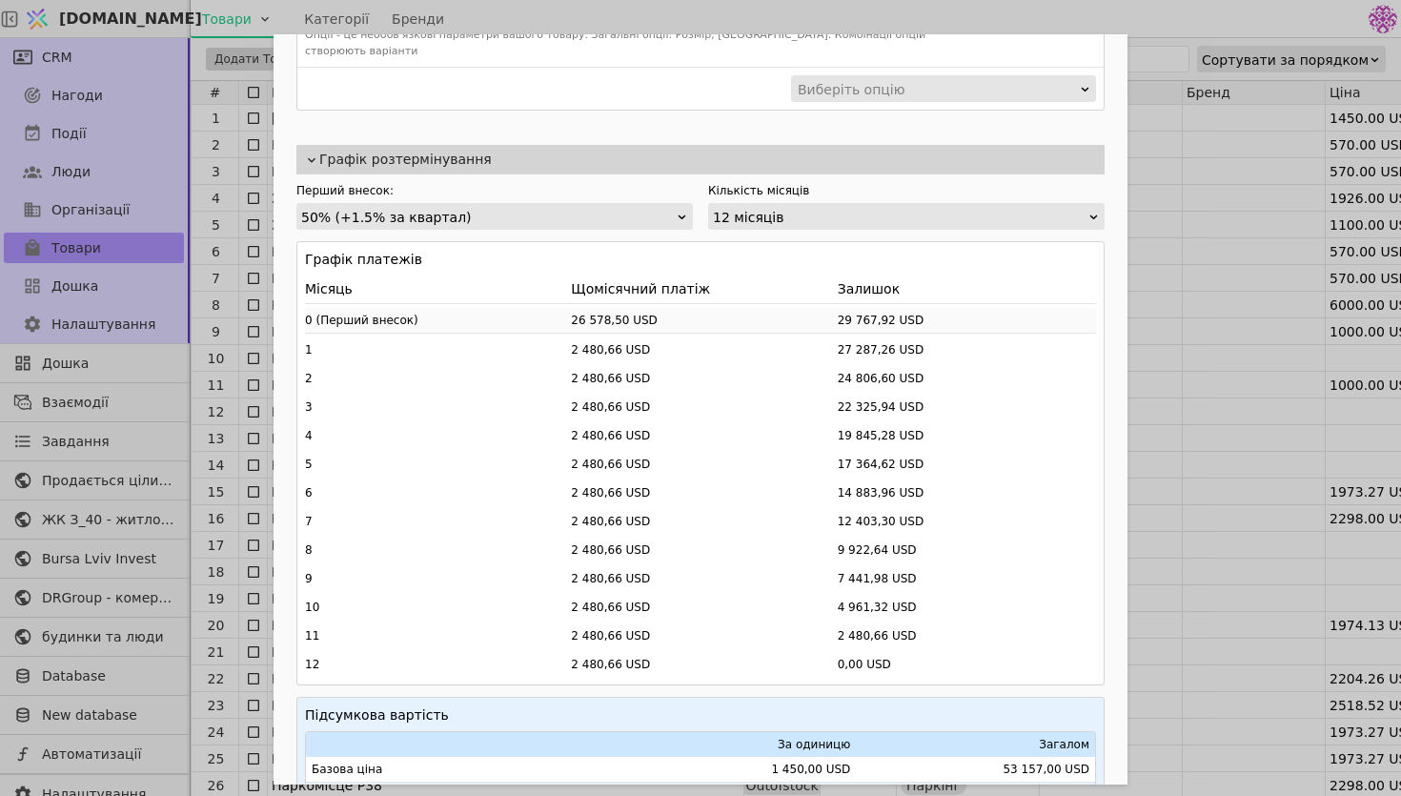
click at [572, 204] on div "50% (+1.5% за квартал)" at bounding box center [488, 217] width 375 height 27
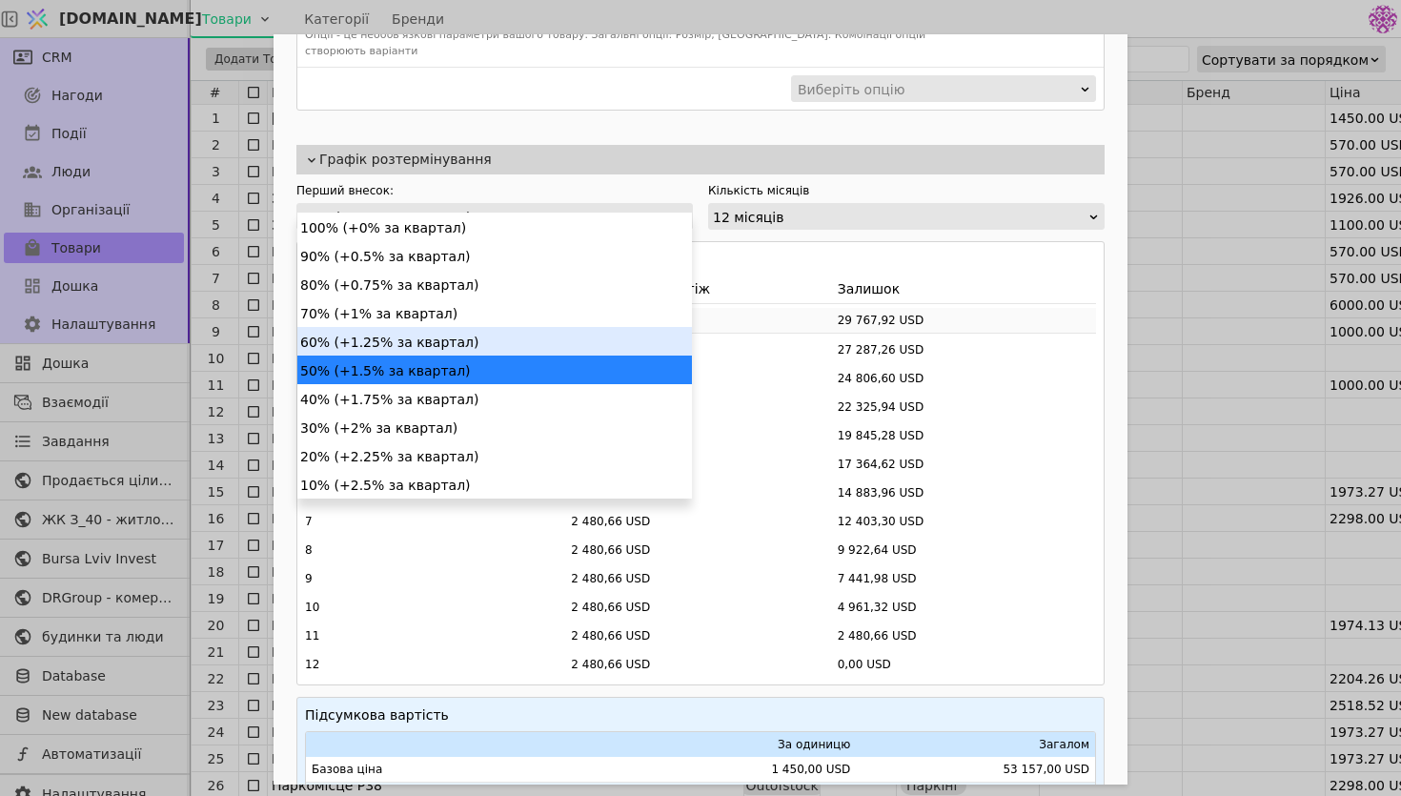
click at [494, 335] on div "60% (+1.25% за квартал)" at bounding box center [494, 341] width 395 height 29
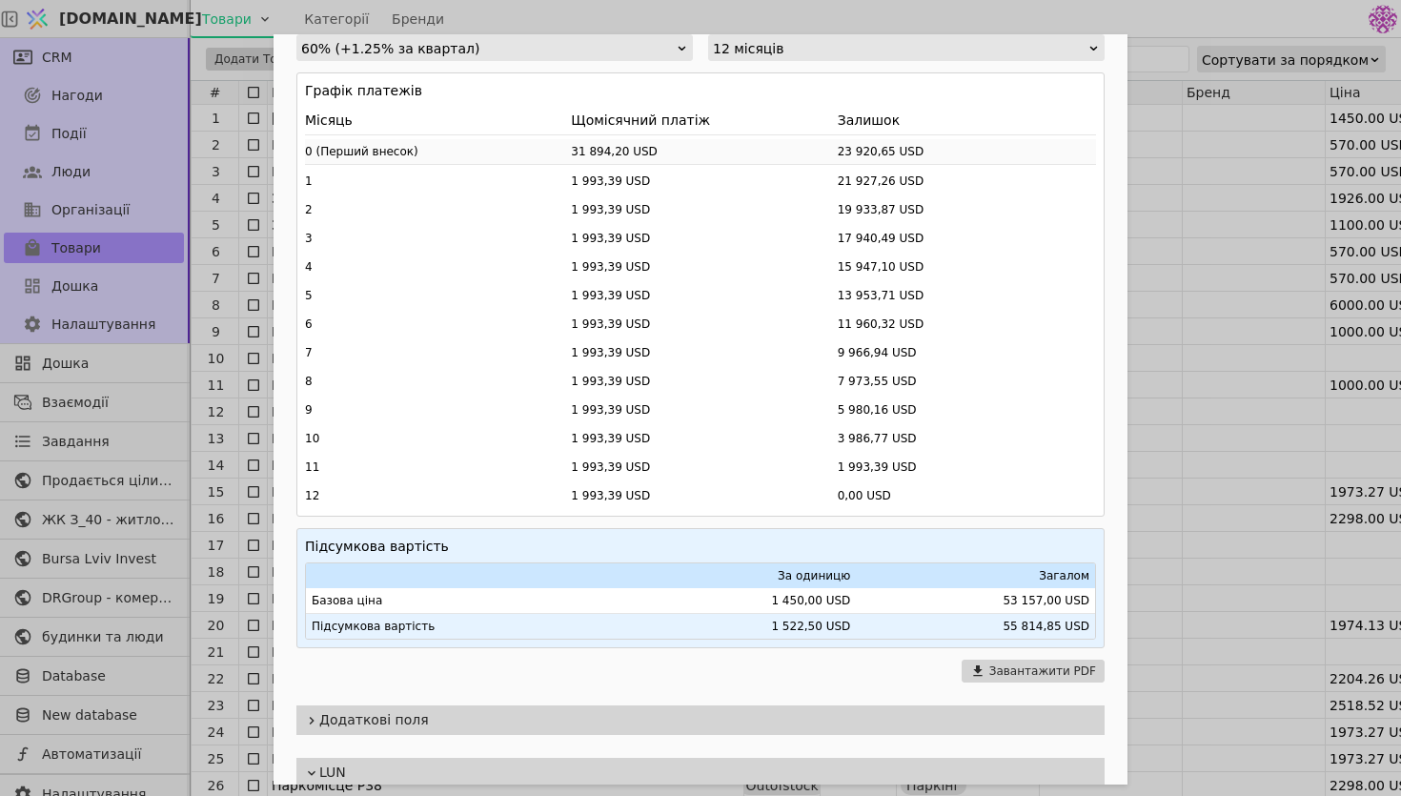
scroll to position [877, 0]
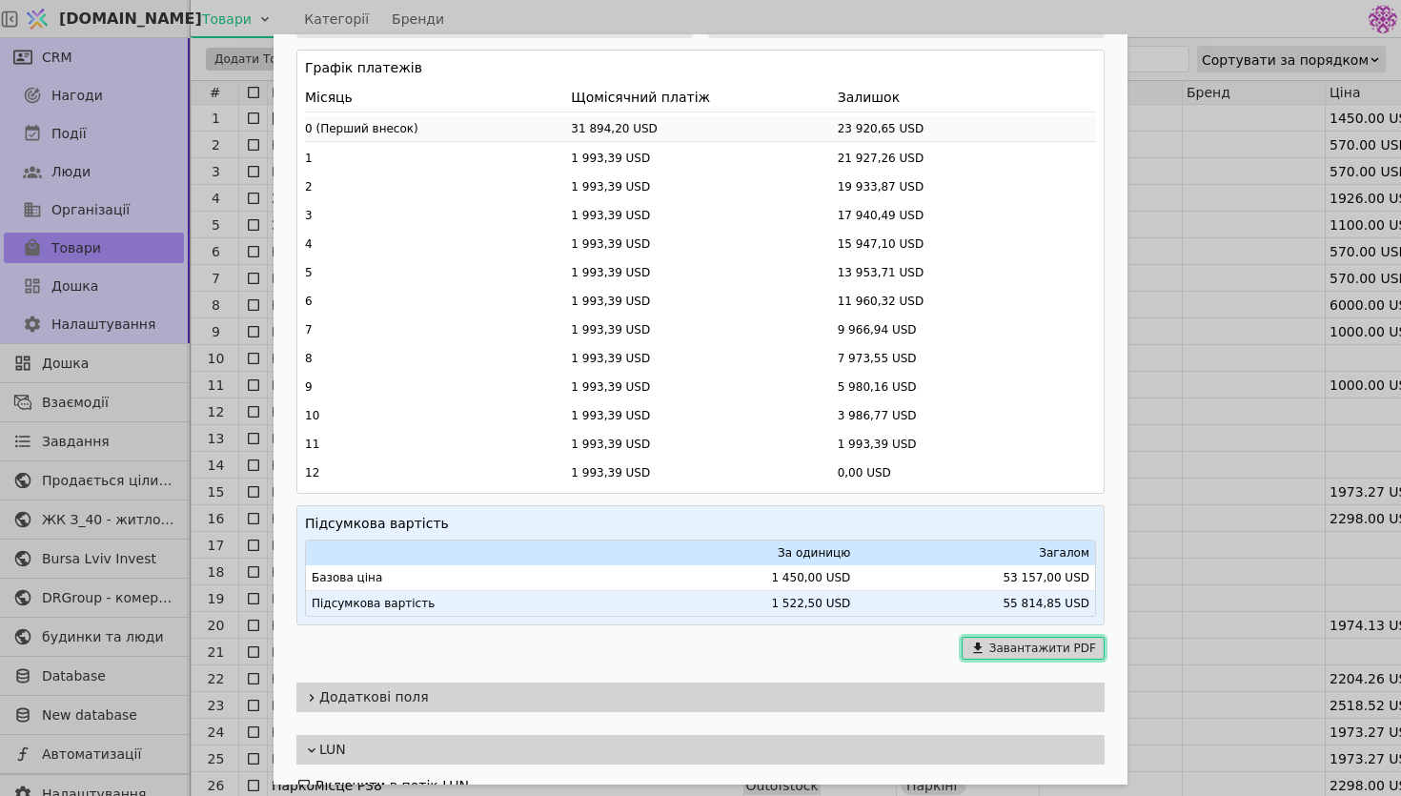
click at [994, 637] on button "Завантажити PDF" at bounding box center [1033, 648] width 143 height 23
click at [190, 41] on div "Ім'я [PERSON_NAME], 71 помешкання Посилання kompanion-budynok-3-sektsiia1-8 Опи…" at bounding box center [700, 398] width 1401 height 796
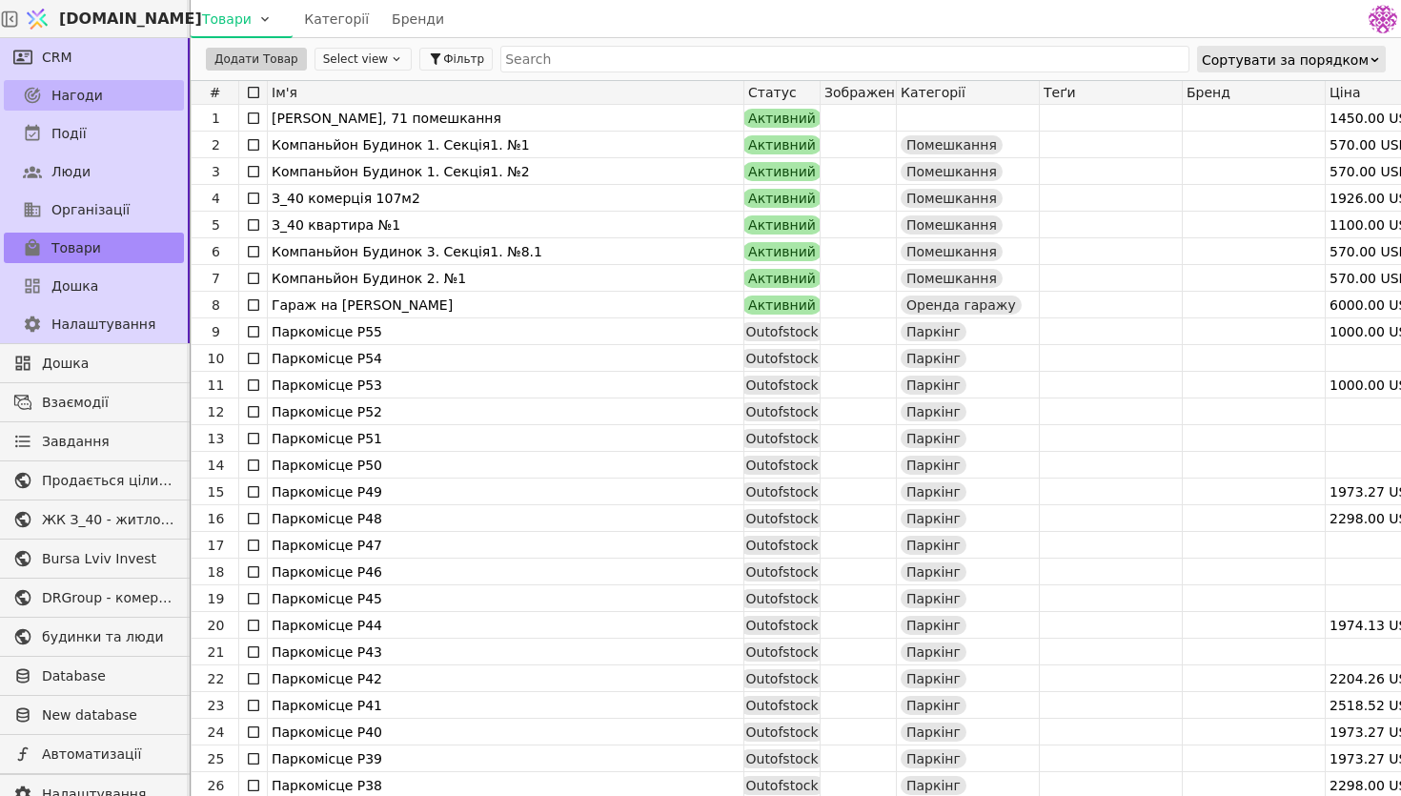
click at [77, 89] on span "Нагоди" at bounding box center [76, 96] width 51 height 20
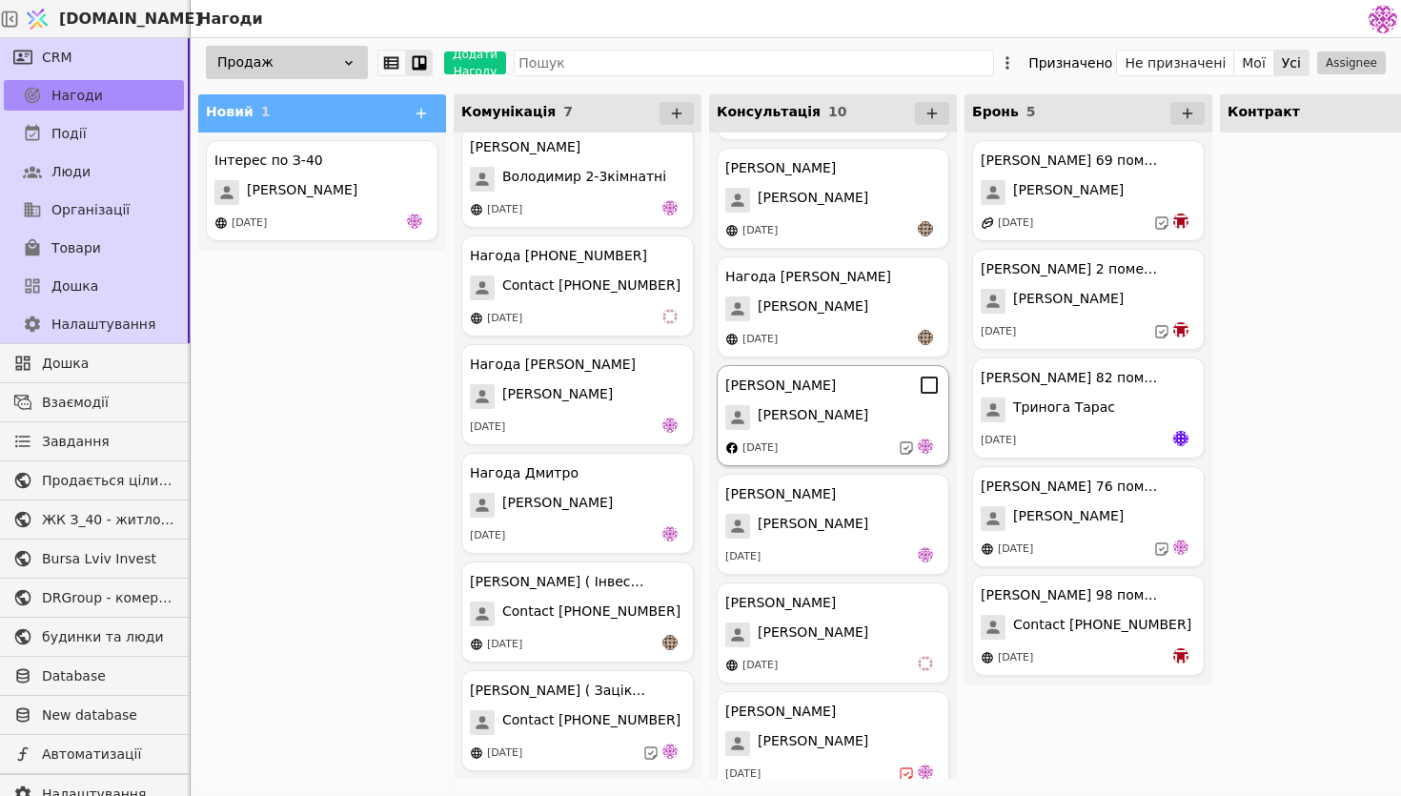
scroll to position [448, 0]
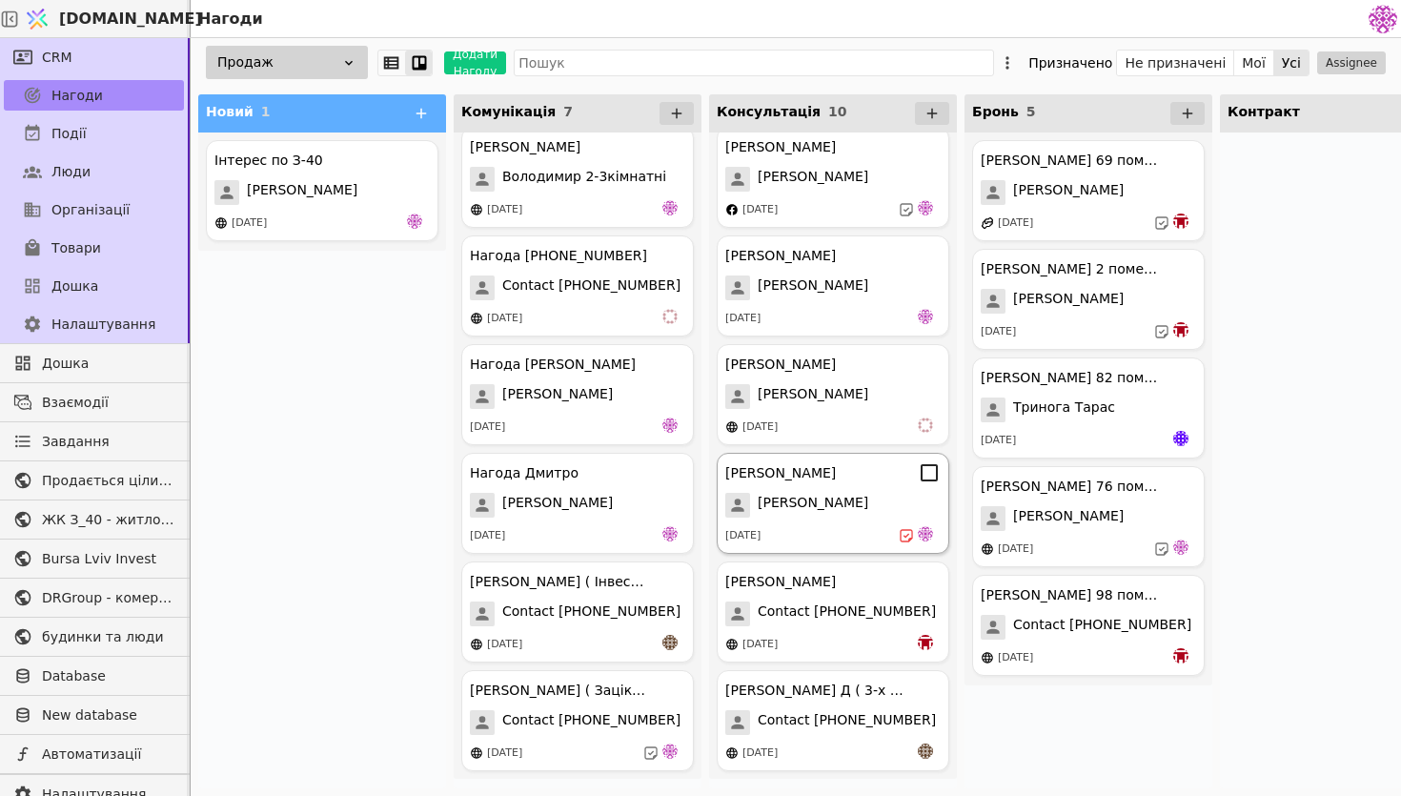
click at [826, 516] on div "[PERSON_NAME]" at bounding box center [832, 505] width 215 height 25
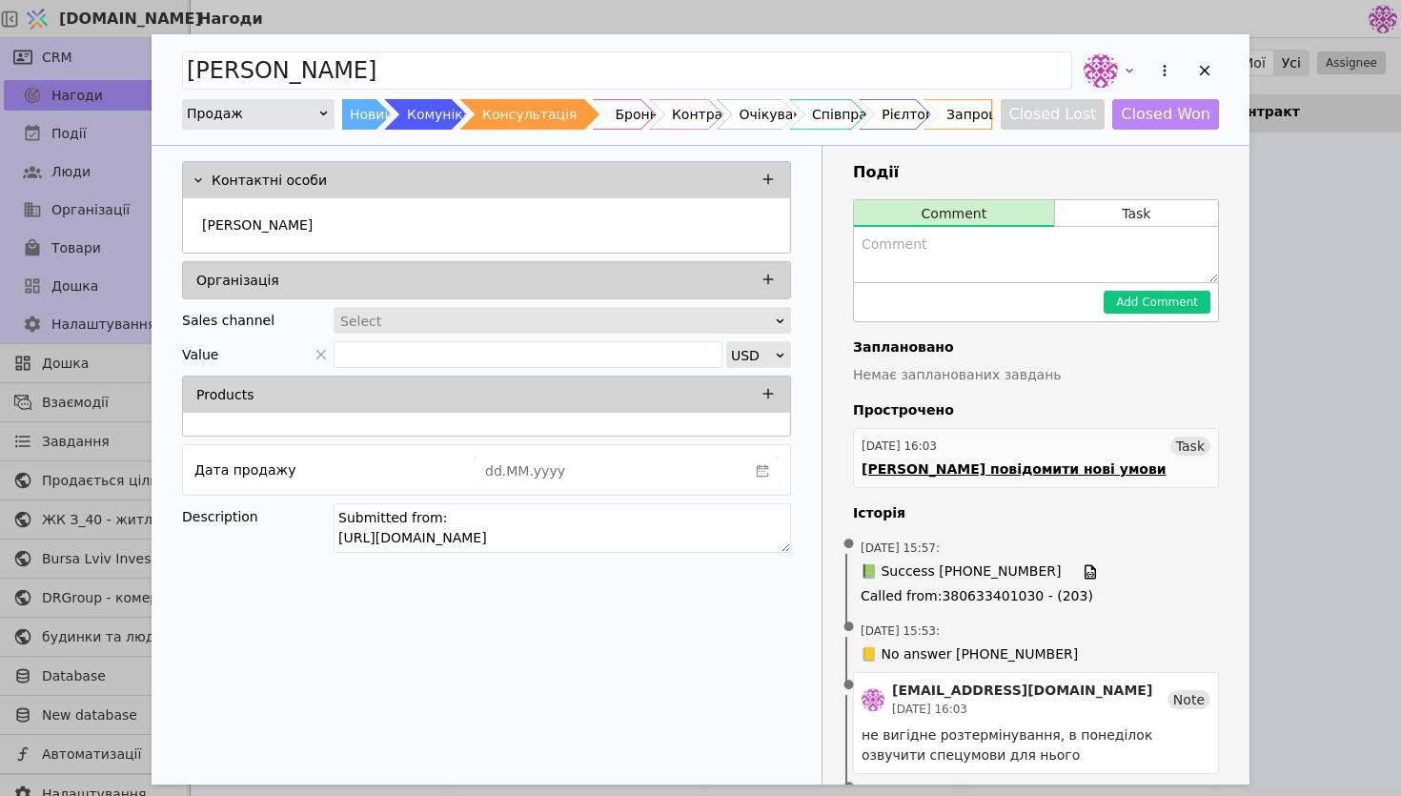
click at [933, 472] on div "[PERSON_NAME] повідомити нові умови" at bounding box center [1014, 469] width 305 height 20
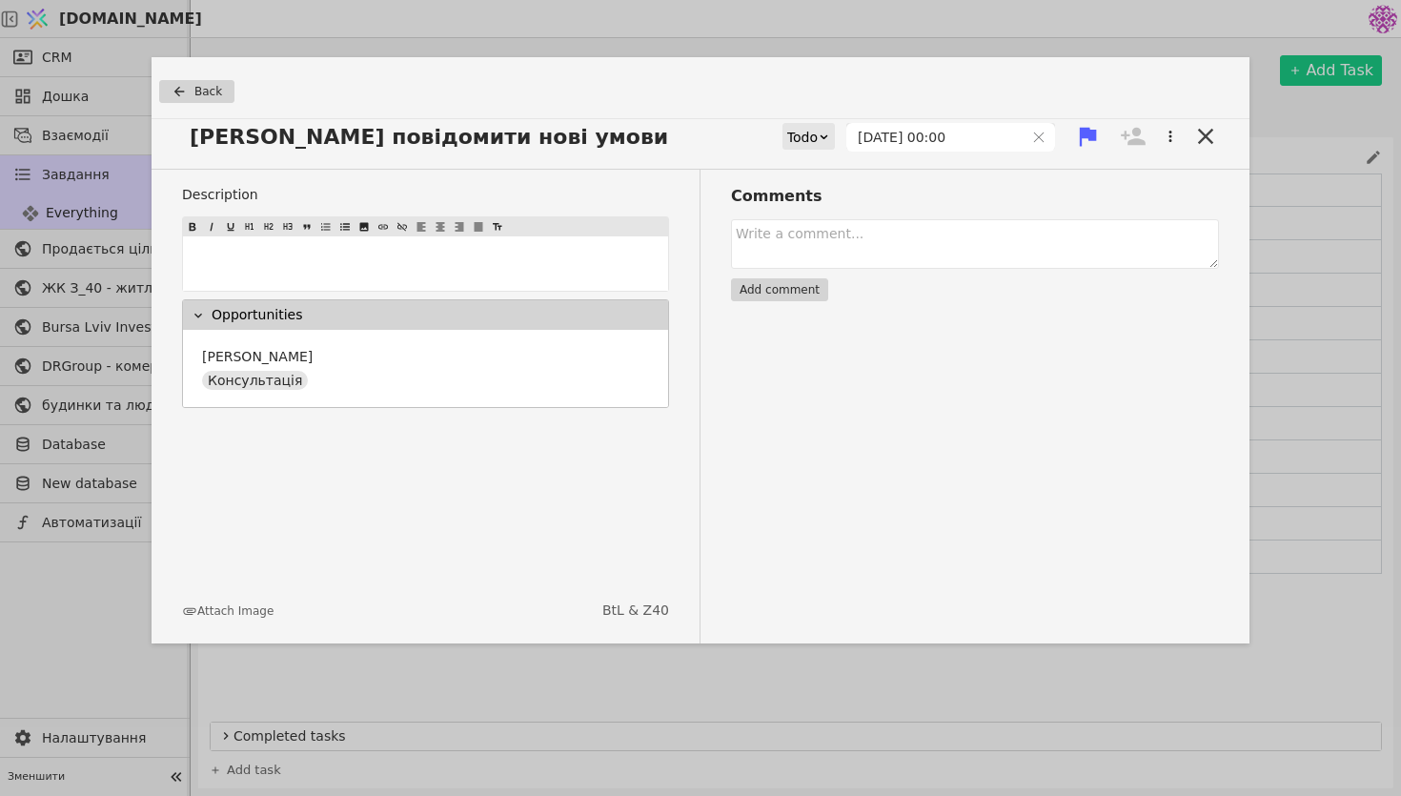
click at [818, 130] on div "Todo" at bounding box center [802, 137] width 30 height 27
click at [833, 257] on div "Done" at bounding box center [840, 248] width 79 height 29
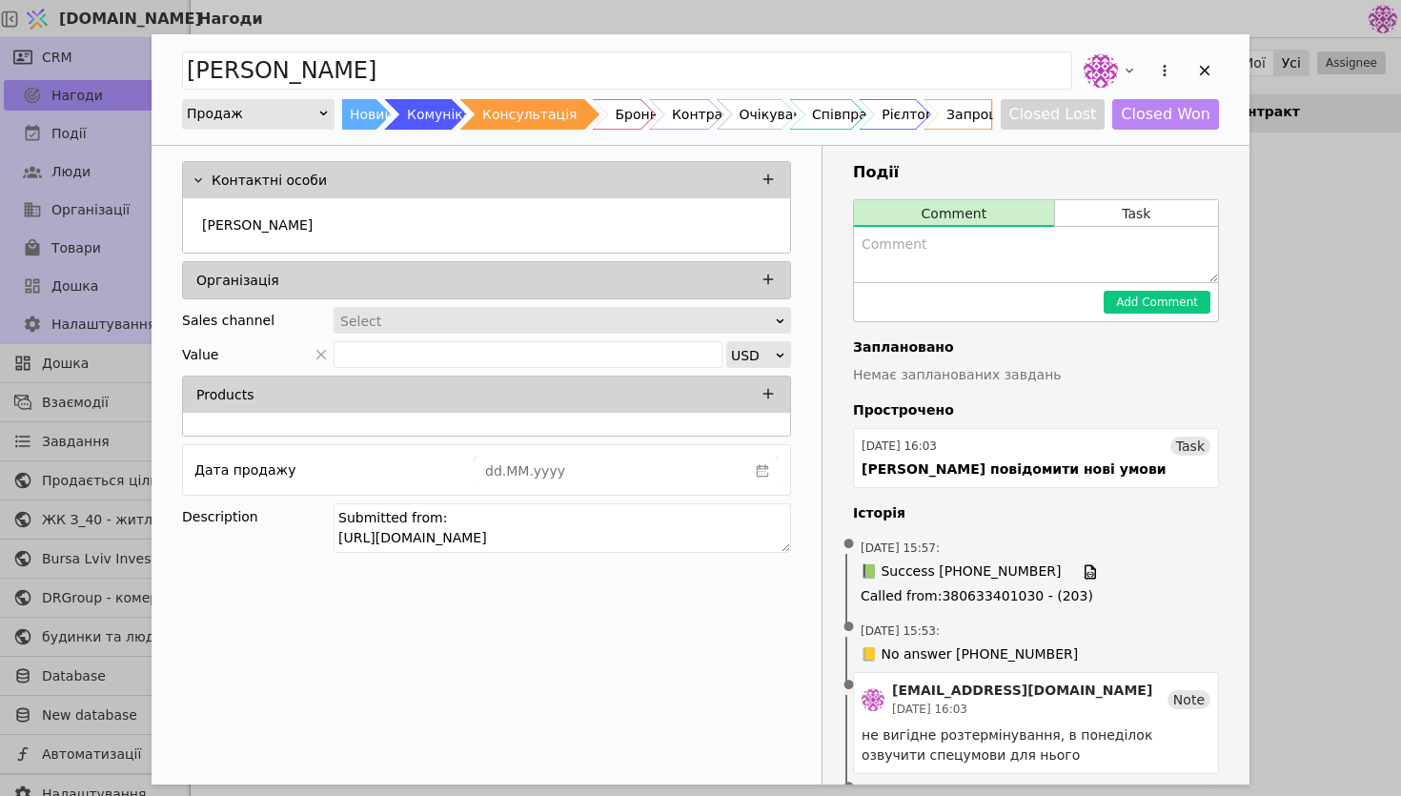
click at [932, 256] on textarea "Add Opportunity" at bounding box center [1036, 254] width 364 height 55
type textarea "Запропонували більш дояльні умови розтермінування, сьогодні зустріч"
click at [1164, 301] on button "Add Comment" at bounding box center [1157, 302] width 107 height 23
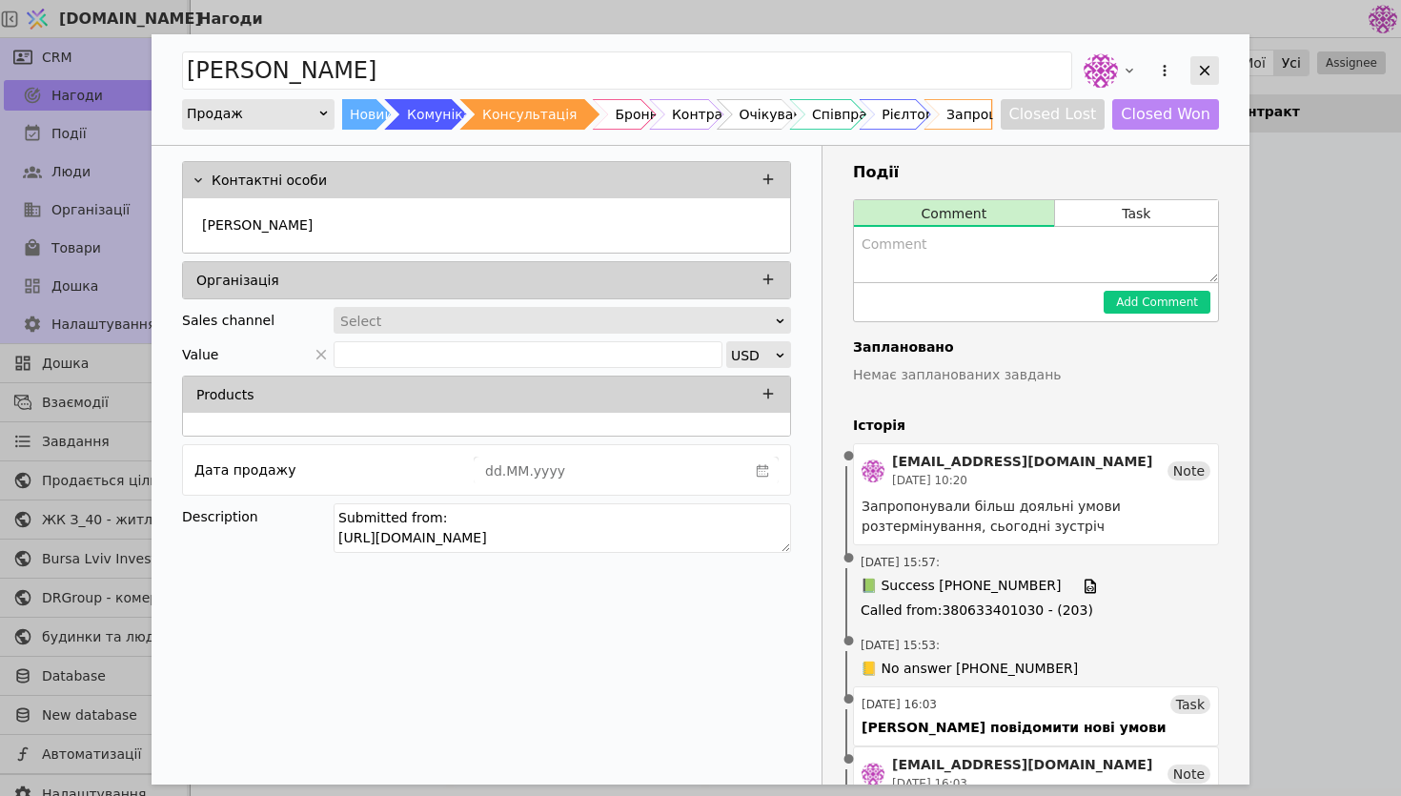
click at [1208, 71] on icon "Add Opportunity" at bounding box center [1204, 70] width 17 height 17
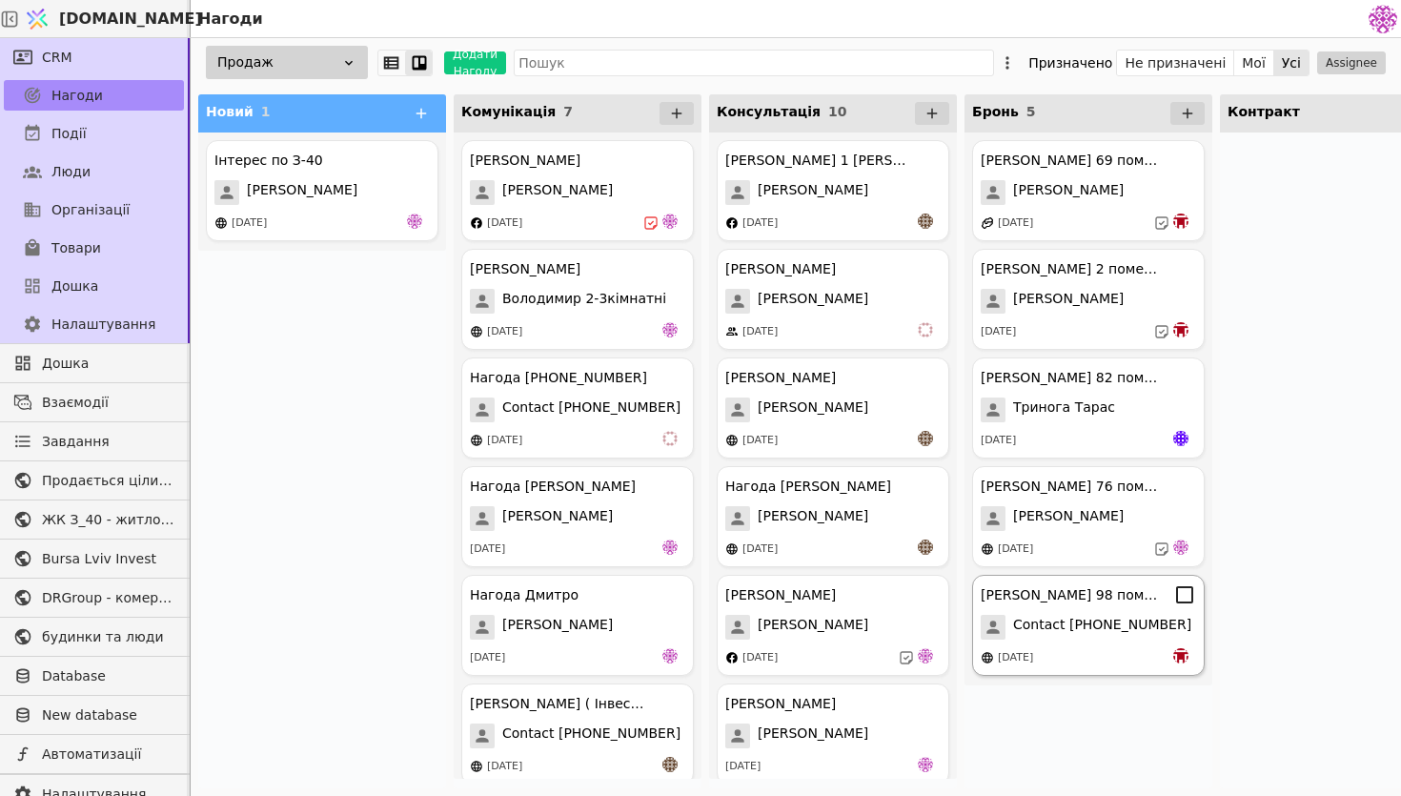
click at [1089, 639] on div "Олег 98 помешкання Курдонери Contact +380953043064 16.09.2025" at bounding box center [1088, 625] width 233 height 101
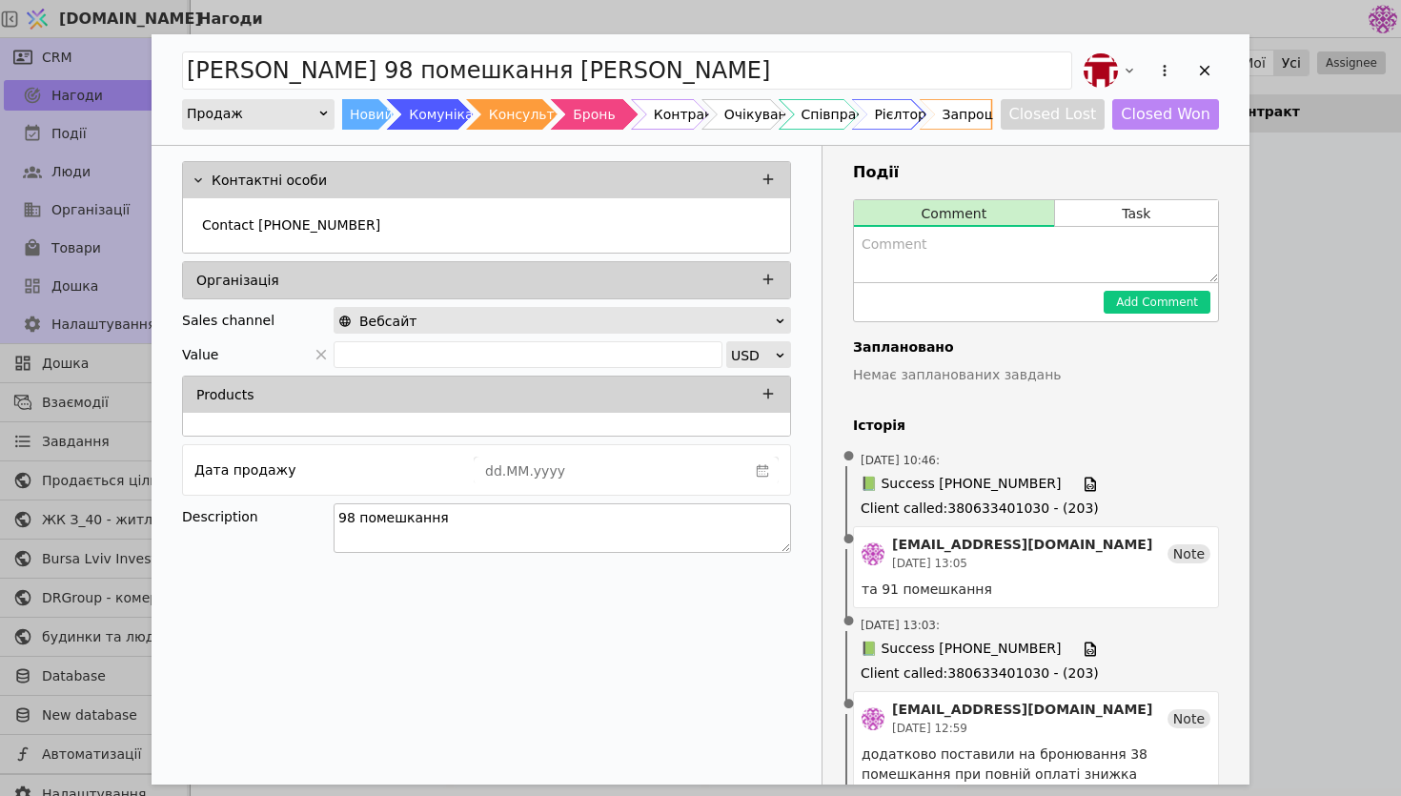
click at [640, 532] on textarea "98 помешкання" at bounding box center [562, 528] width 457 height 50
click at [1221, 69] on div "Олег 98 помешкання Курдонери Продаж Новий Комунікація Консультація Бронь Контра…" at bounding box center [701, 89] width 1098 height 111
click at [1202, 66] on icon "Add Opportunity" at bounding box center [1204, 70] width 17 height 17
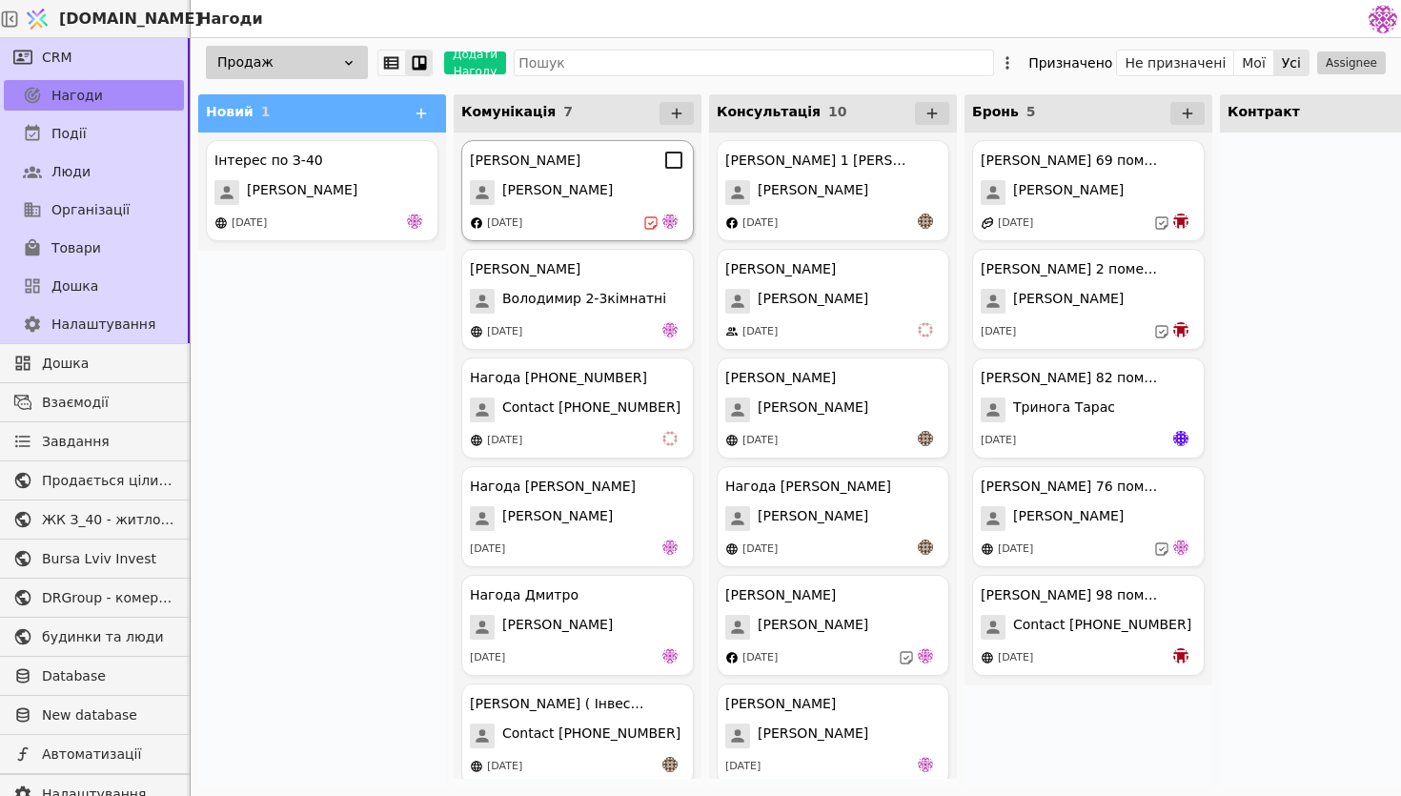
click at [546, 196] on div "[PERSON_NAME]" at bounding box center [577, 192] width 215 height 25
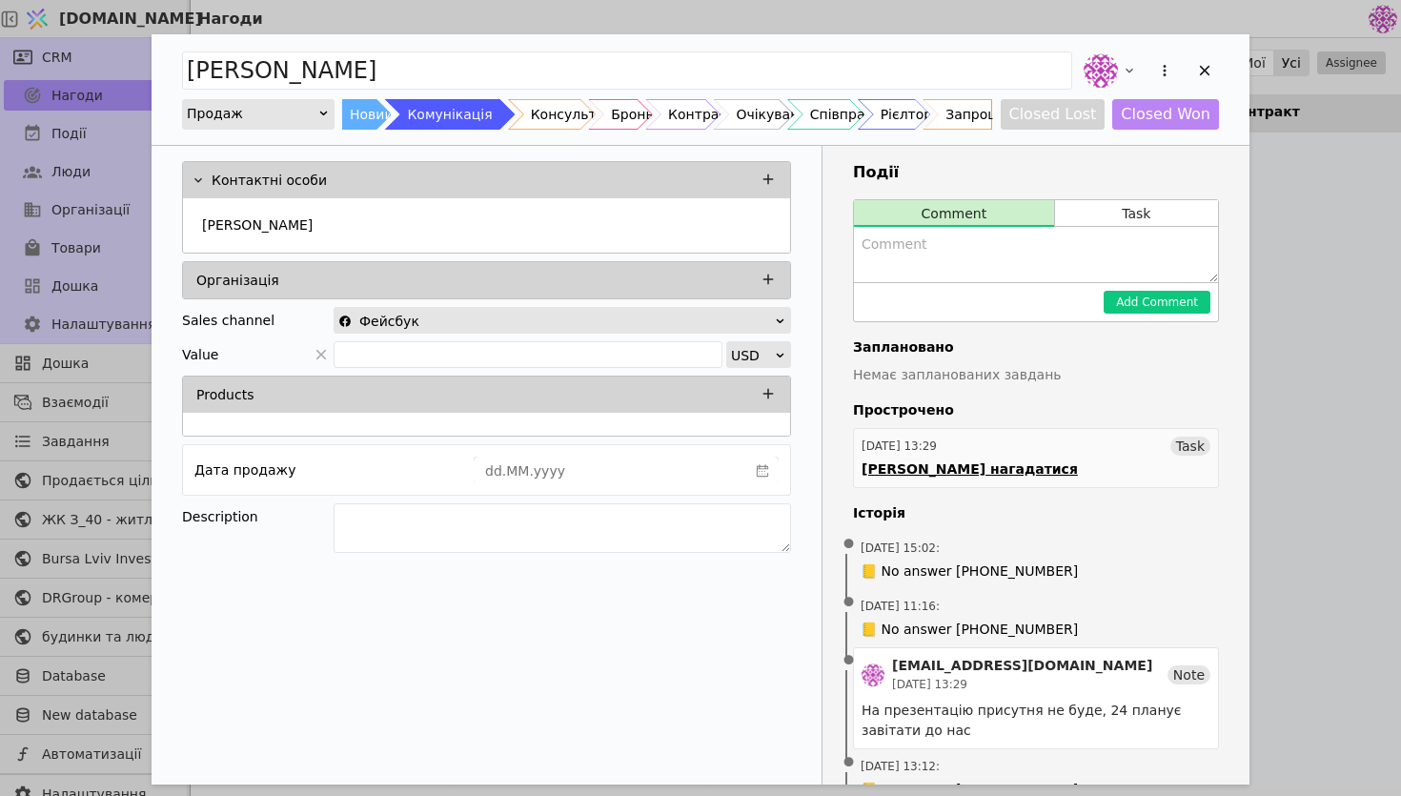
click at [995, 459] on link "10.09.2025 13:29 Task Денису нагадатися" at bounding box center [1036, 458] width 366 height 60
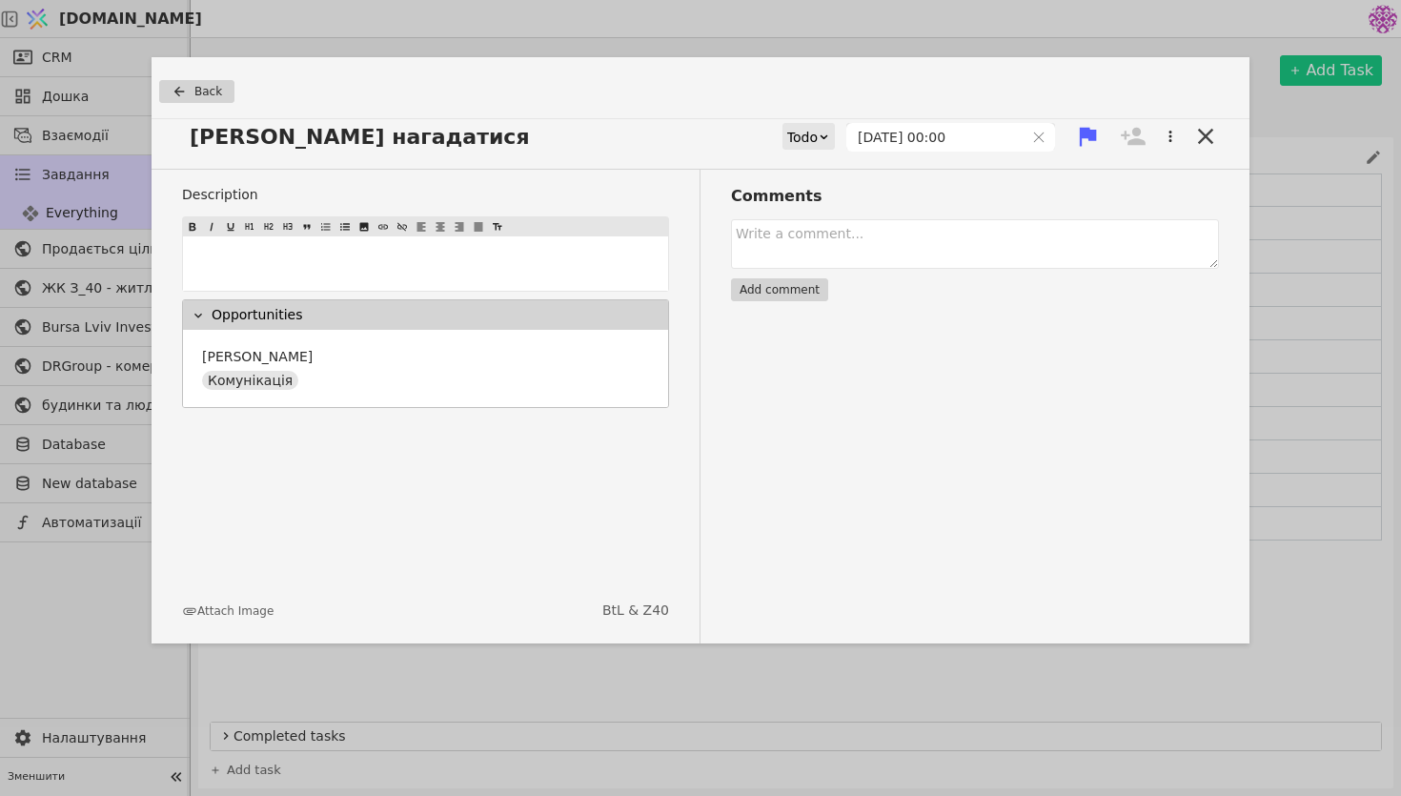
click at [816, 142] on div "Todo" at bounding box center [802, 137] width 30 height 27
click at [825, 243] on div "Done" at bounding box center [840, 248] width 79 height 29
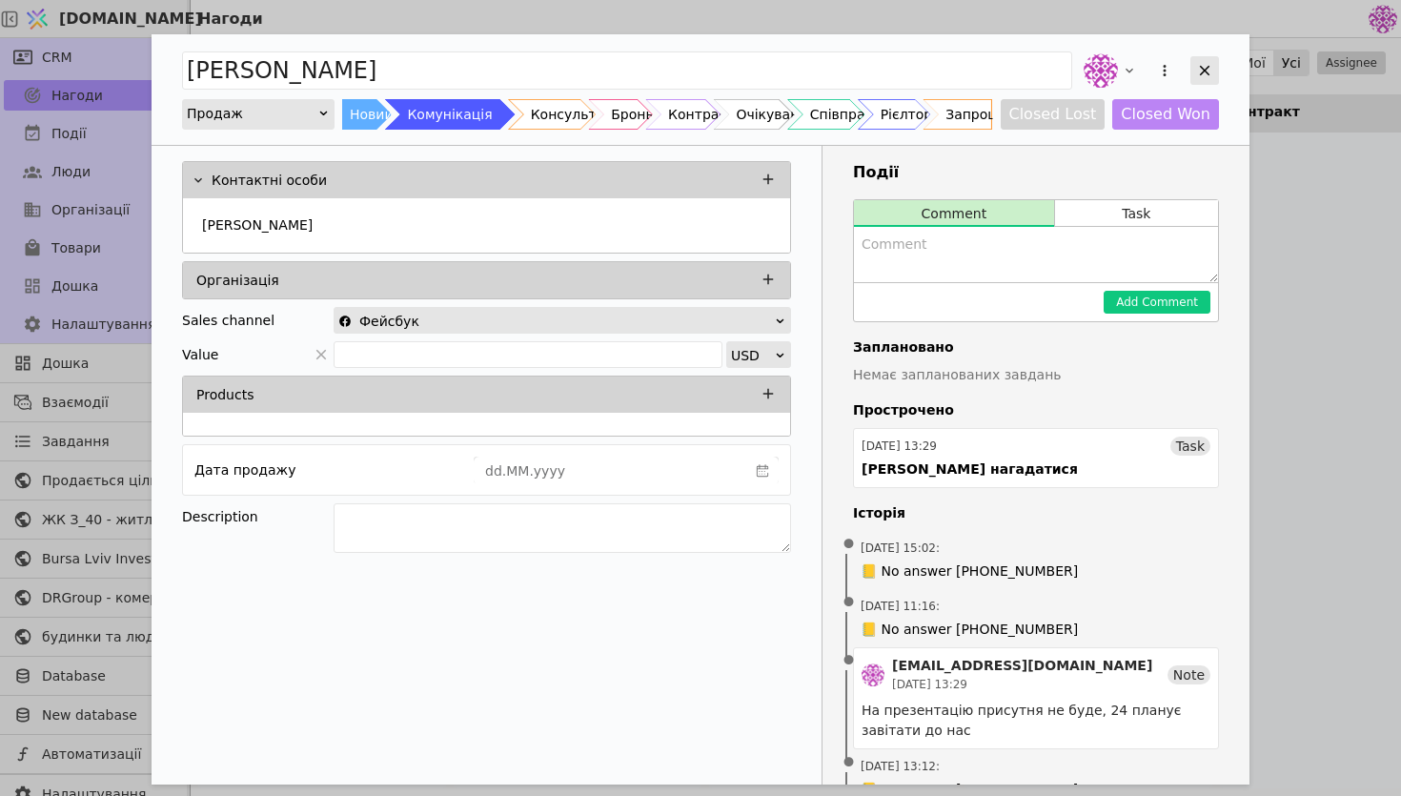
click at [1205, 69] on icon "Add Opportunity" at bounding box center [1205, 71] width 10 height 10
